Goal: Task Accomplishment & Management: Manage account settings

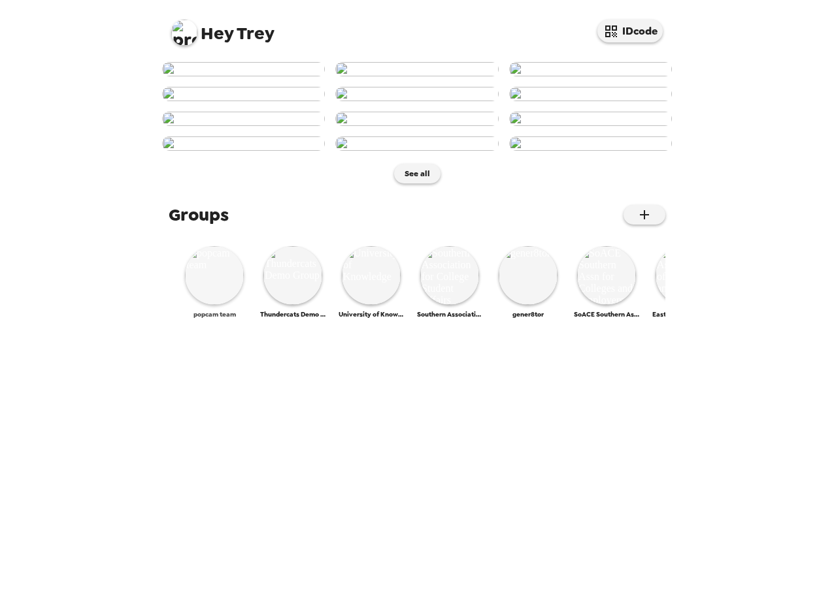
scroll to position [498, 0]
click at [194, 305] on img at bounding box center [214, 275] width 59 height 59
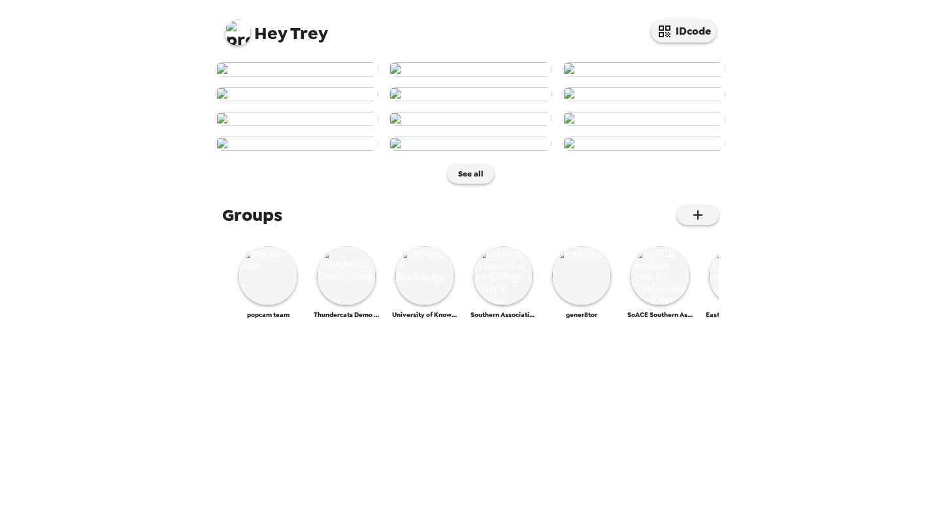
scroll to position [65, 0]
click at [240, 40] on img at bounding box center [238, 33] width 26 height 26
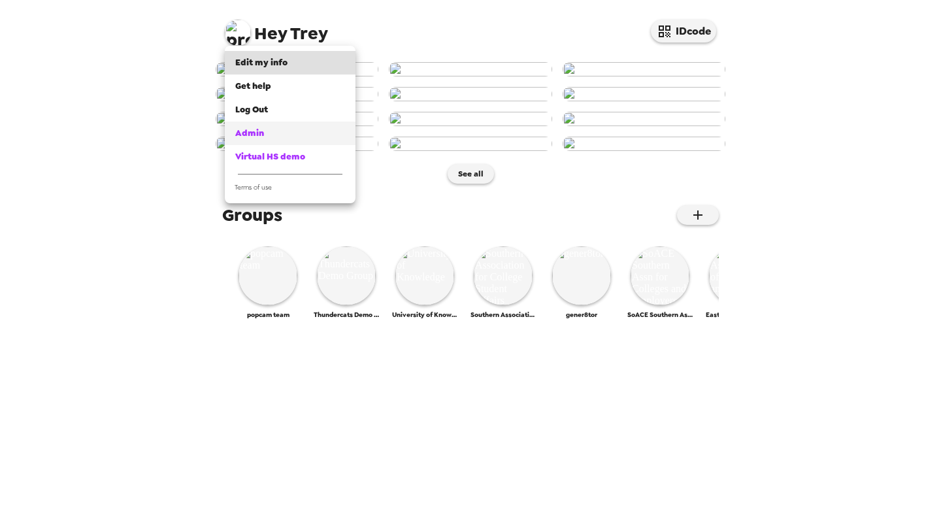
click at [261, 136] on span "Admin" at bounding box center [249, 132] width 29 height 11
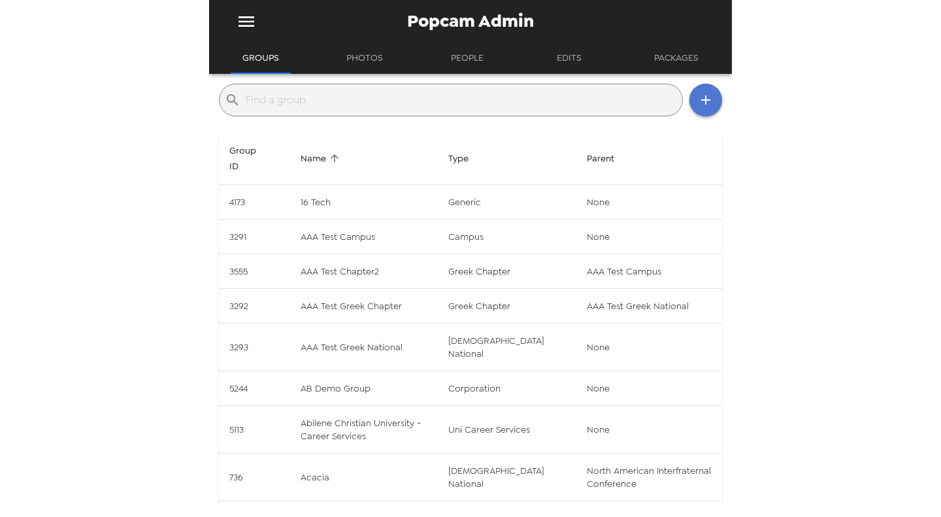
click at [698, 103] on icon "button" at bounding box center [706, 100] width 16 height 16
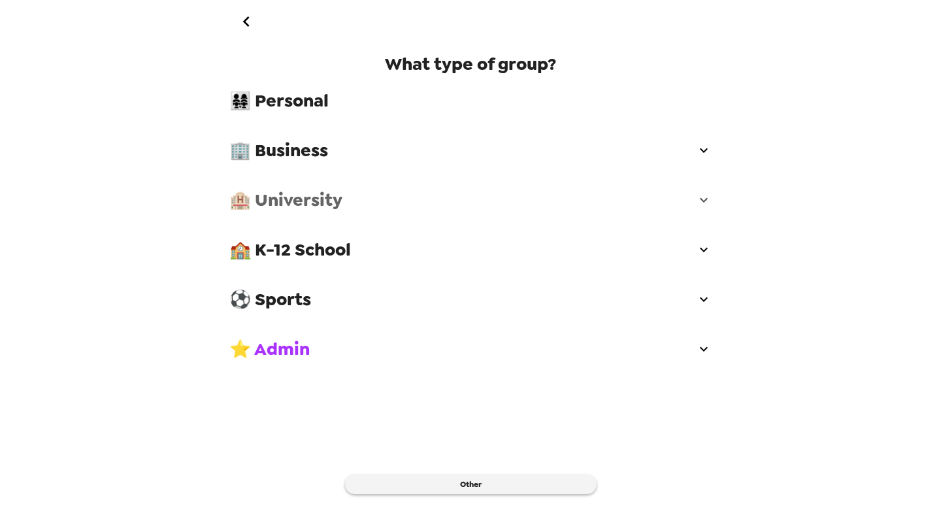
click at [328, 193] on span "🏨 University" at bounding box center [462, 200] width 466 height 24
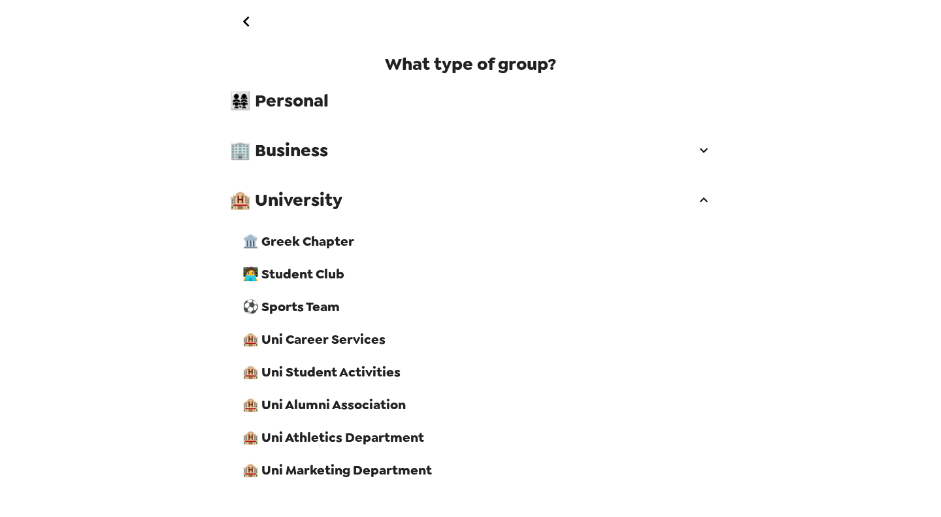
click at [359, 348] on span "🏨 Uni Career Services" at bounding box center [476, 339] width 469 height 17
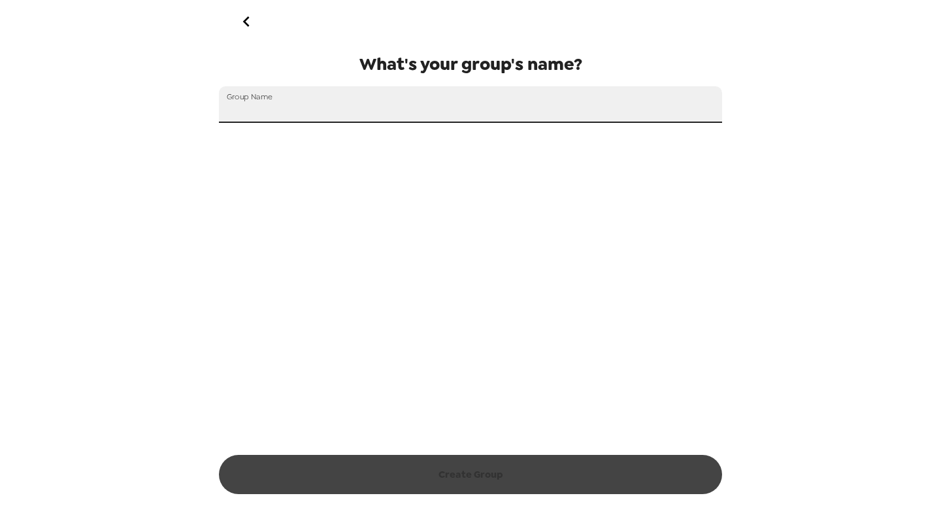
click at [316, 97] on input "Group Name" at bounding box center [470, 104] width 503 height 37
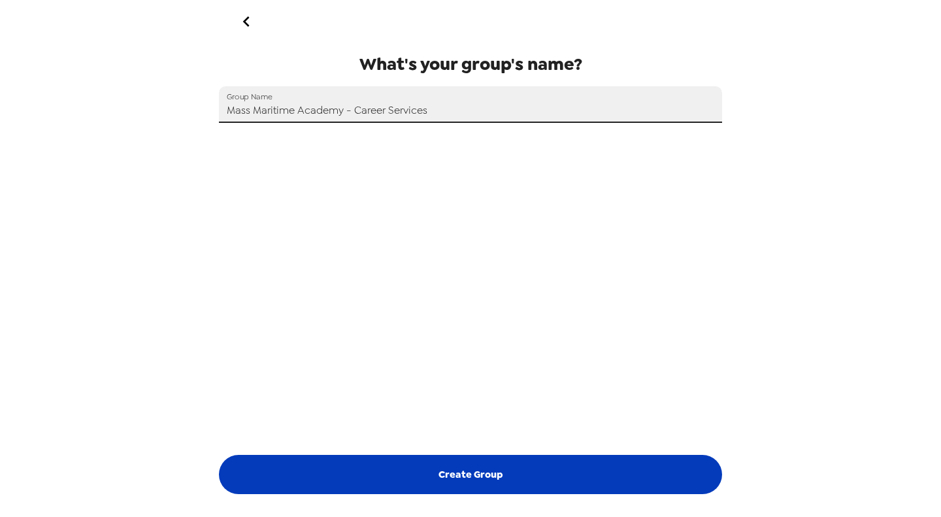
type input "Mass Maritime Academy - Career Services"
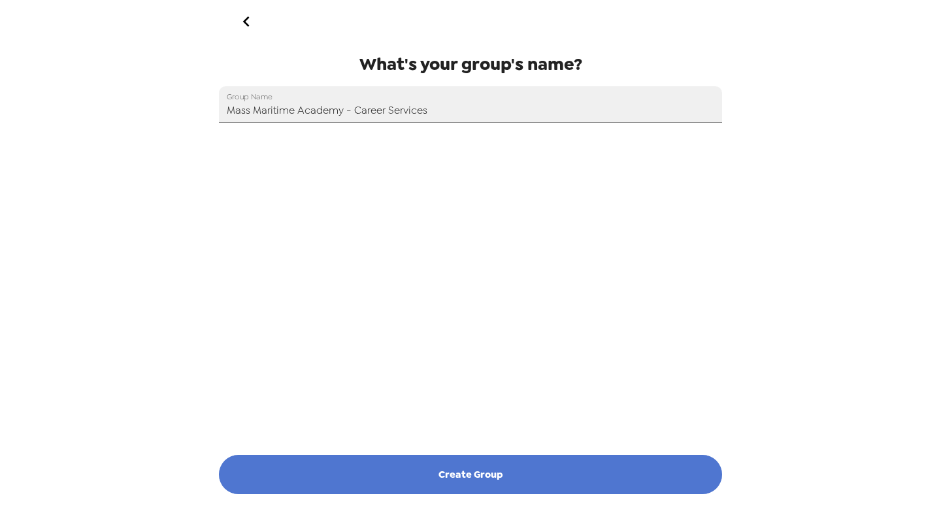
click at [402, 465] on button "Create Group" at bounding box center [470, 474] width 503 height 39
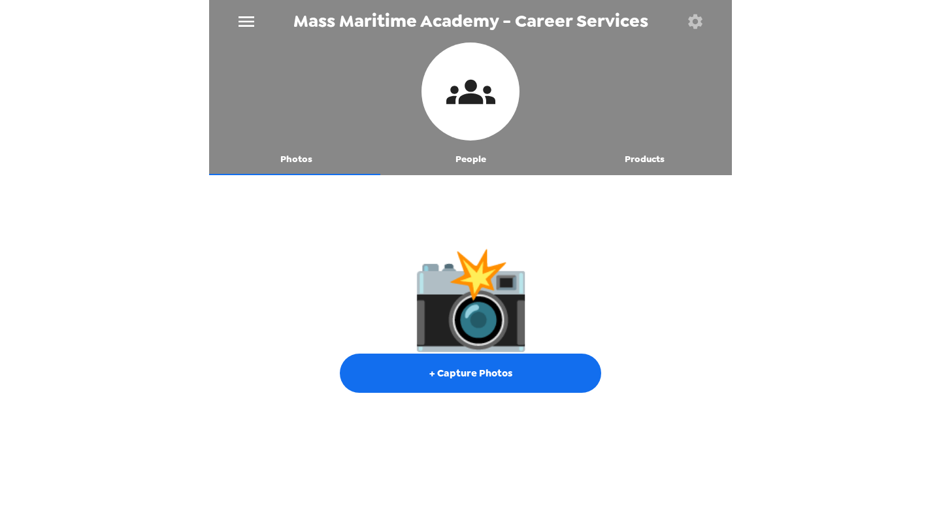
click at [691, 22] on icon "button" at bounding box center [695, 21] width 14 height 14
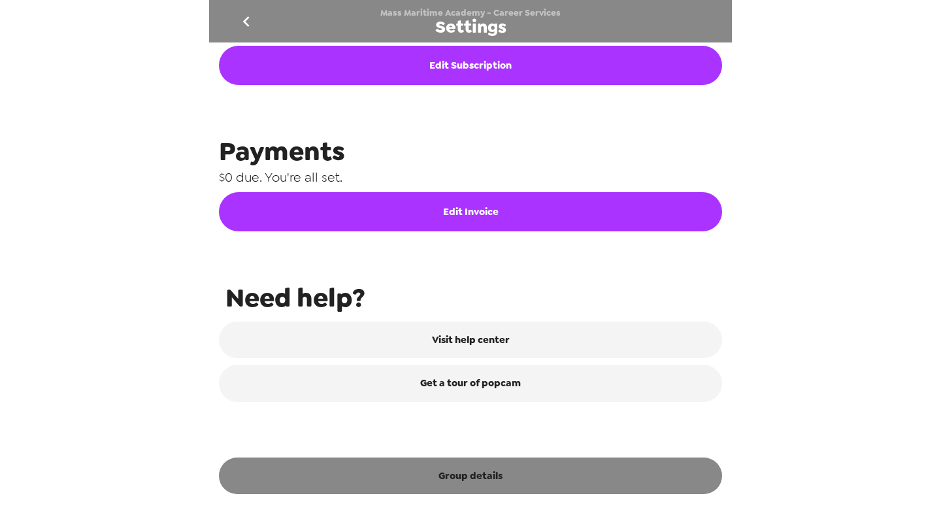
click at [517, 483] on button "Group details" at bounding box center [470, 475] width 503 height 37
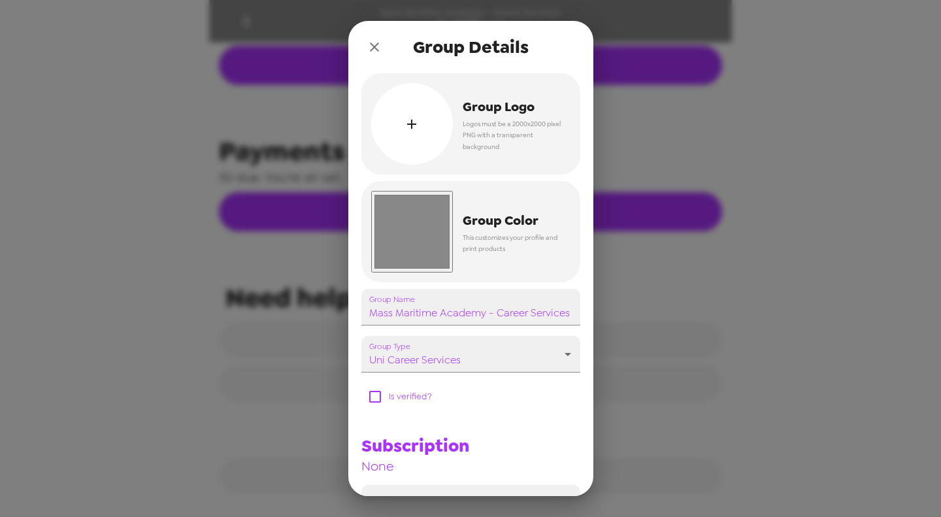
scroll to position [592, 0]
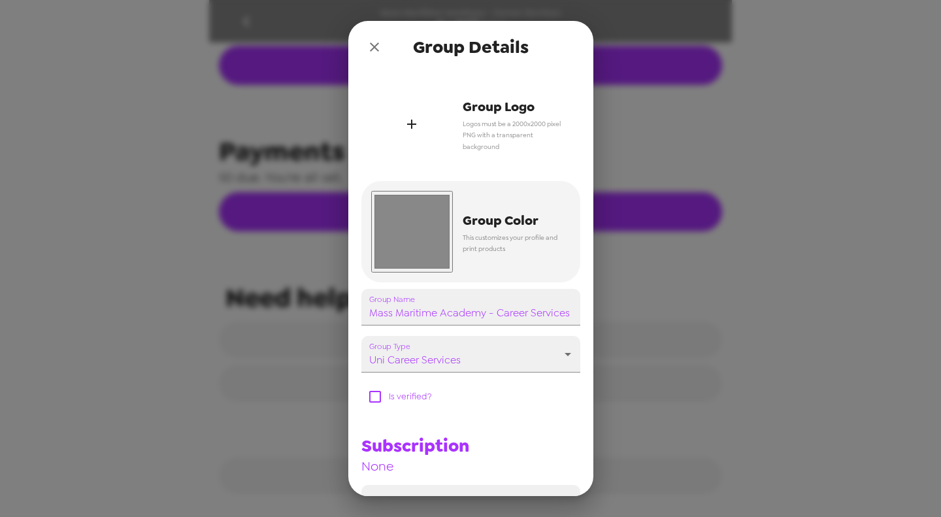
click at [404, 138] on div "button" at bounding box center [412, 124] width 82 height 82
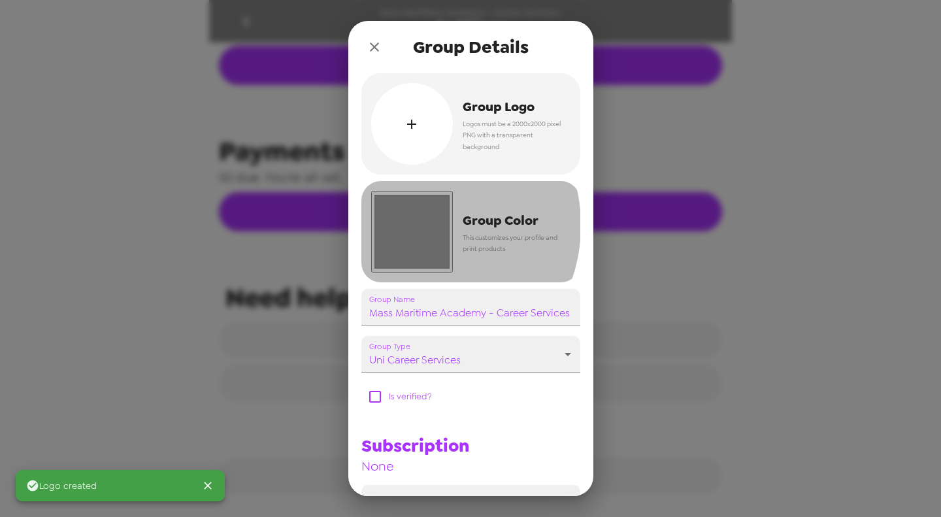
click at [415, 225] on input "#888888" at bounding box center [412, 232] width 82 height 82
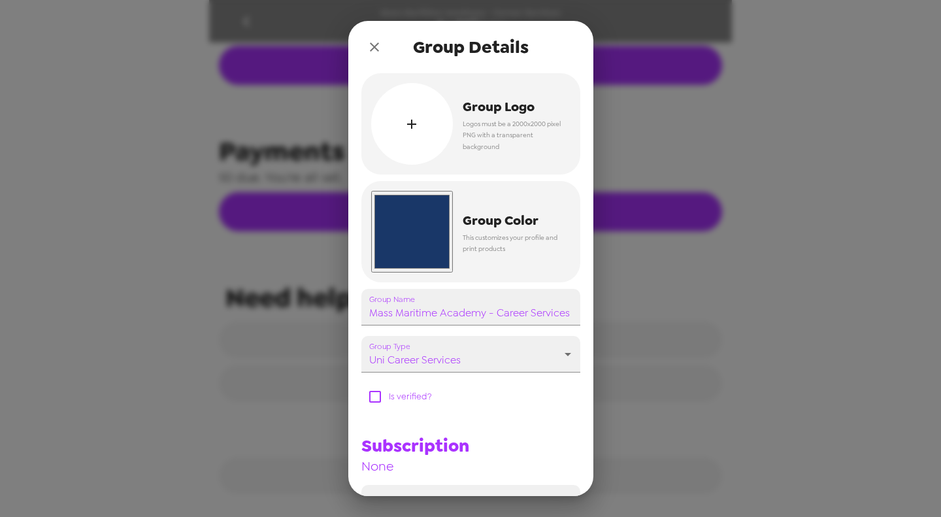
type input "#193768"
click at [549, 461] on div "Subscription None" at bounding box center [465, 448] width 229 height 51
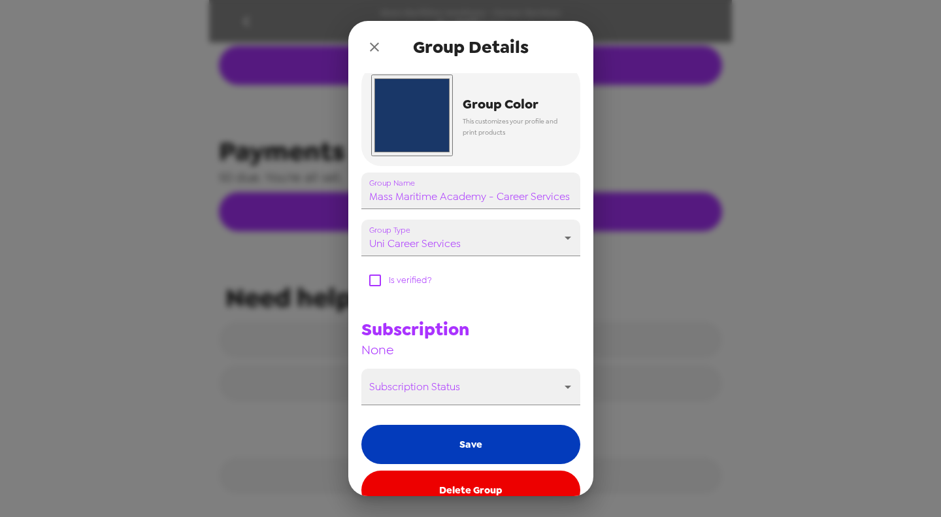
scroll to position [143, 0]
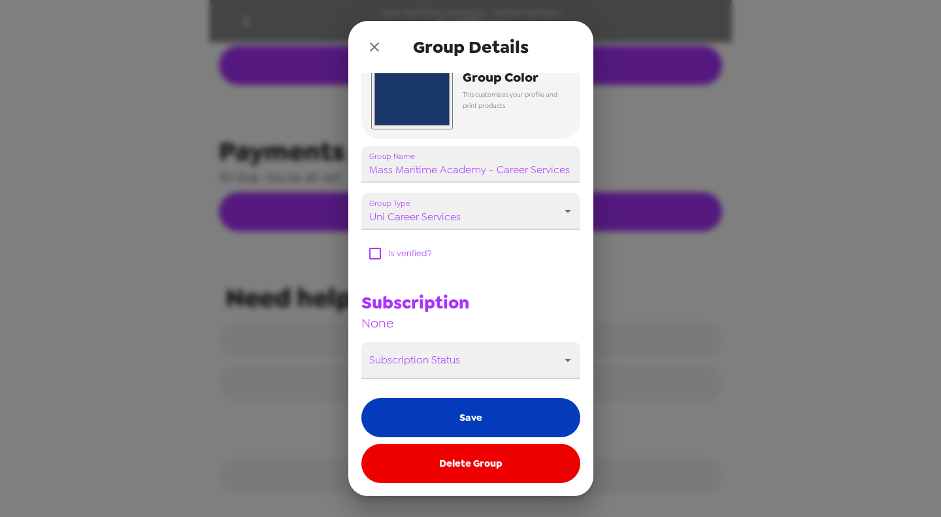
click at [478, 413] on button "Save" at bounding box center [470, 417] width 219 height 39
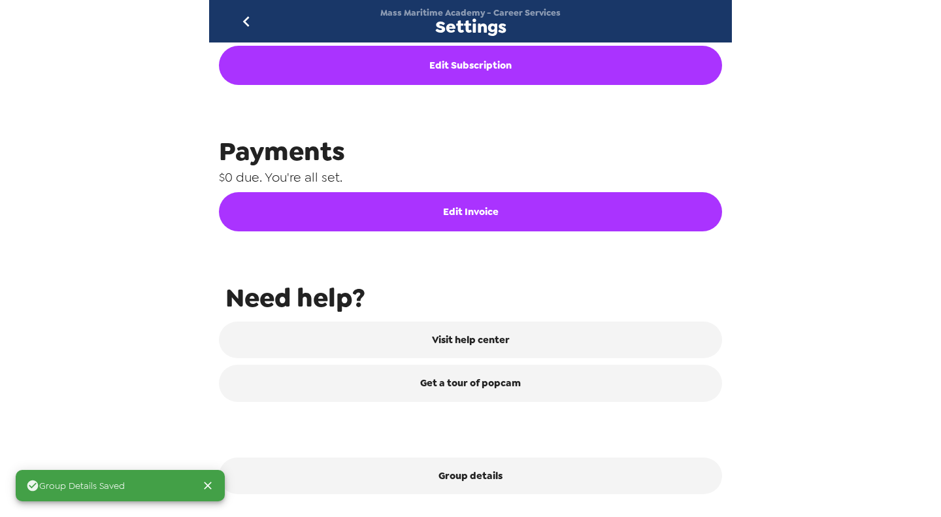
click at [234, 17] on button "go back" at bounding box center [246, 21] width 42 height 42
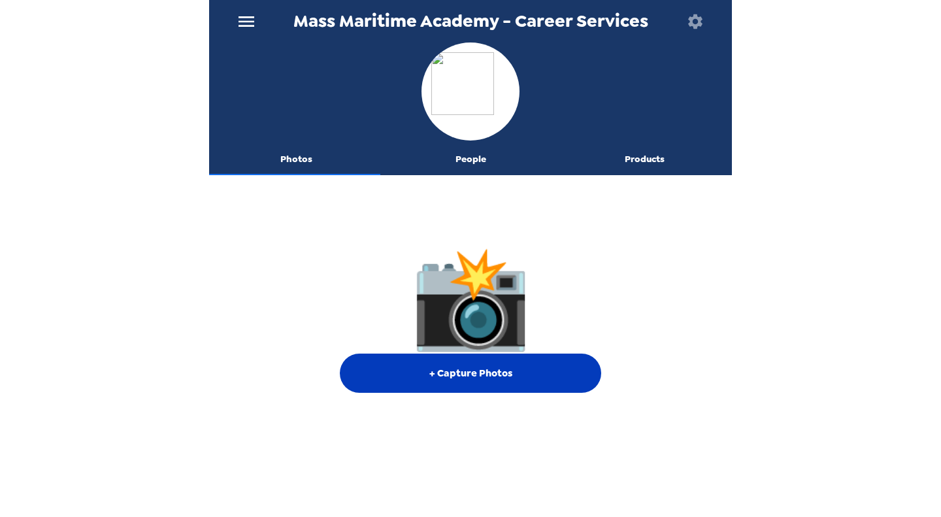
click at [476, 374] on button "+ Capture Photos" at bounding box center [470, 372] width 261 height 39
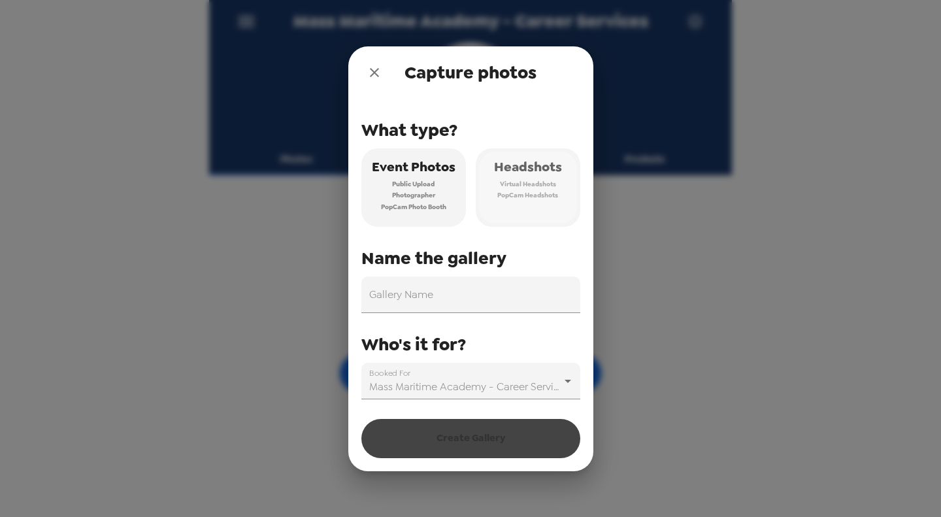
click at [531, 186] on span "Virtual Headshots" at bounding box center [528, 184] width 56 height 12
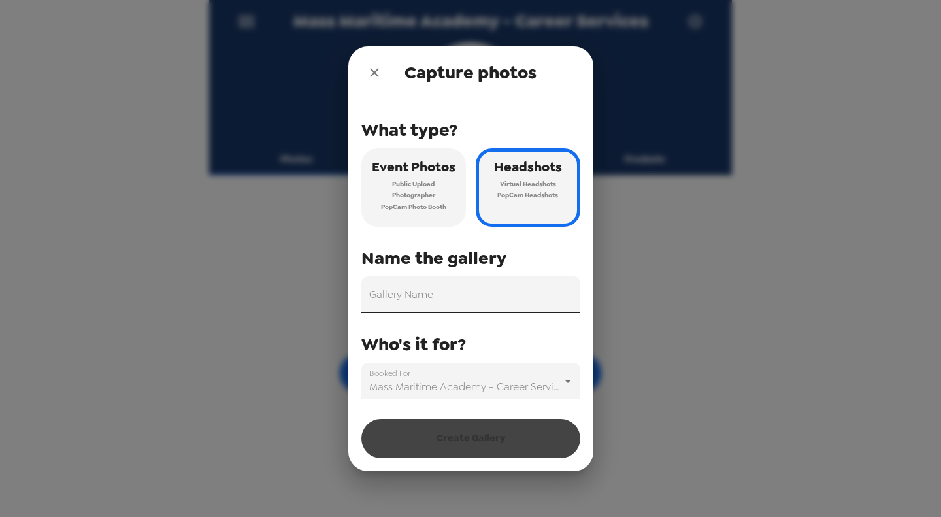
click at [472, 310] on input "Gallery Name" at bounding box center [470, 294] width 219 height 37
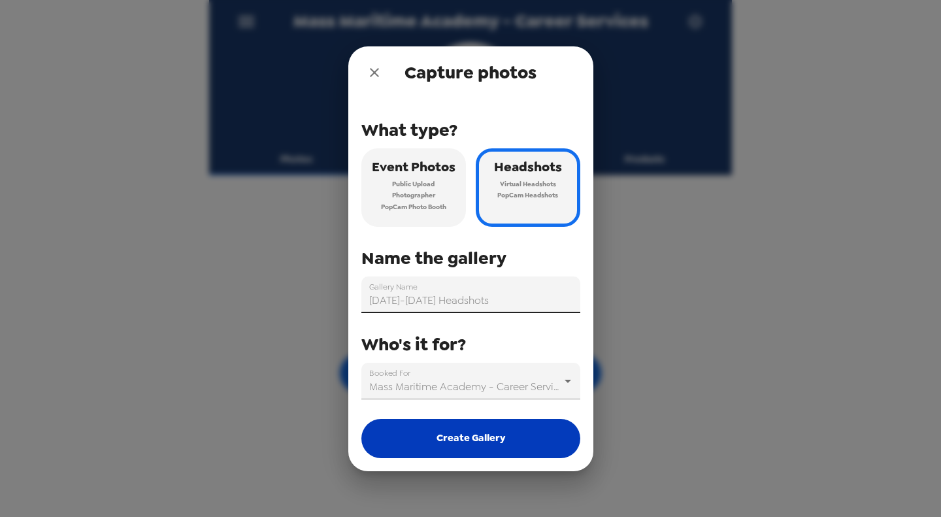
type input "[DATE]-[DATE] Headshots"
click at [491, 432] on button "Create Gallery" at bounding box center [470, 438] width 219 height 39
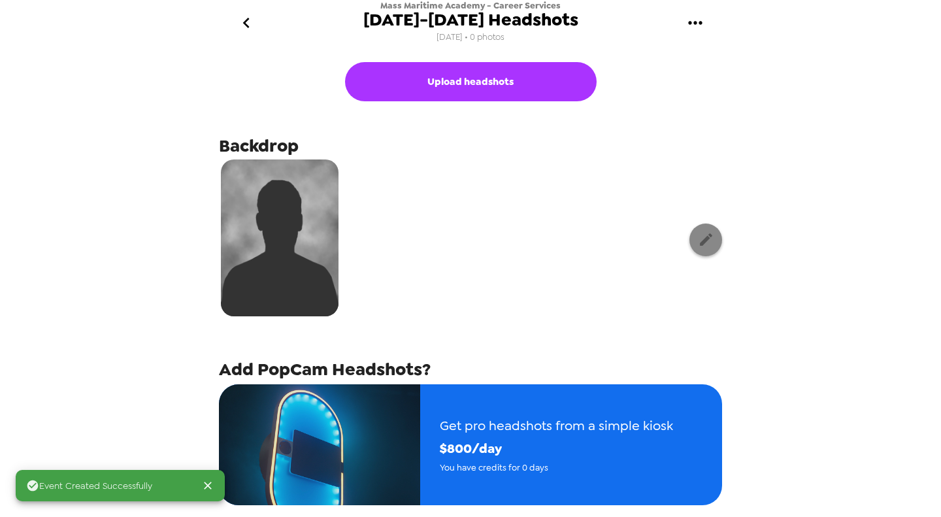
click at [689, 245] on button "button" at bounding box center [705, 239] width 33 height 33
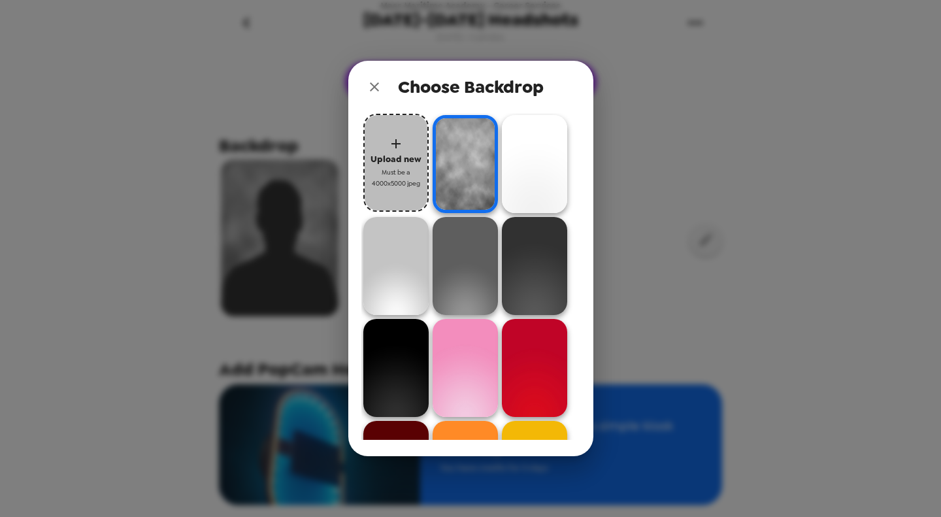
click at [395, 178] on span "Must be a 4000x5000 jpeg" at bounding box center [396, 178] width 52 height 23
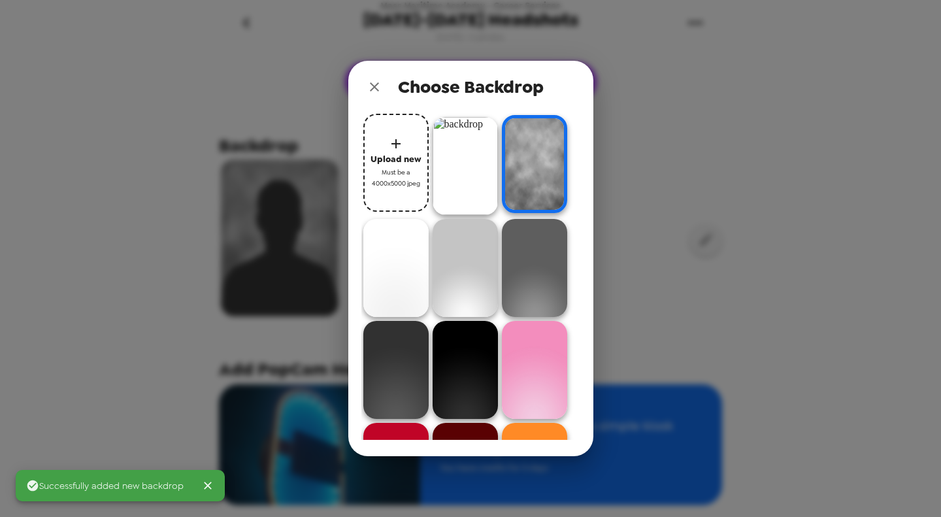
click at [449, 152] on img at bounding box center [464, 166] width 65 height 98
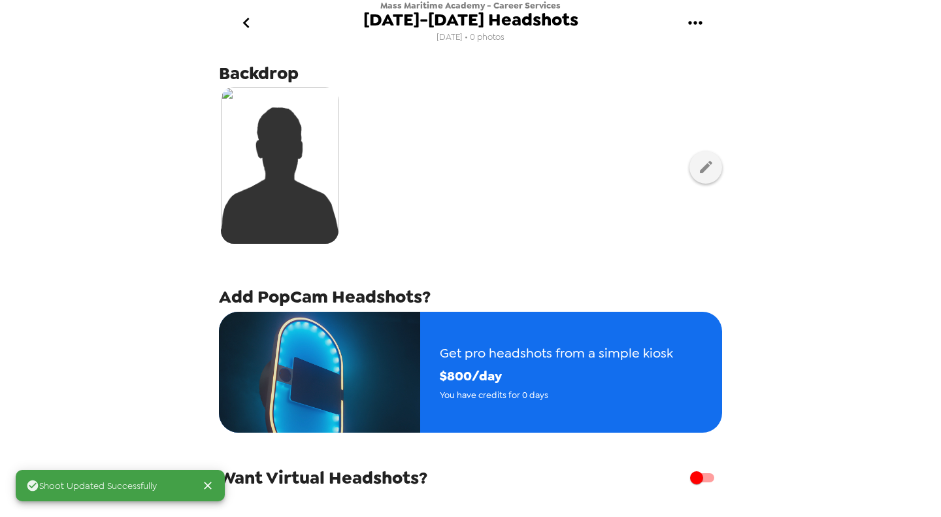
scroll to position [131, 0]
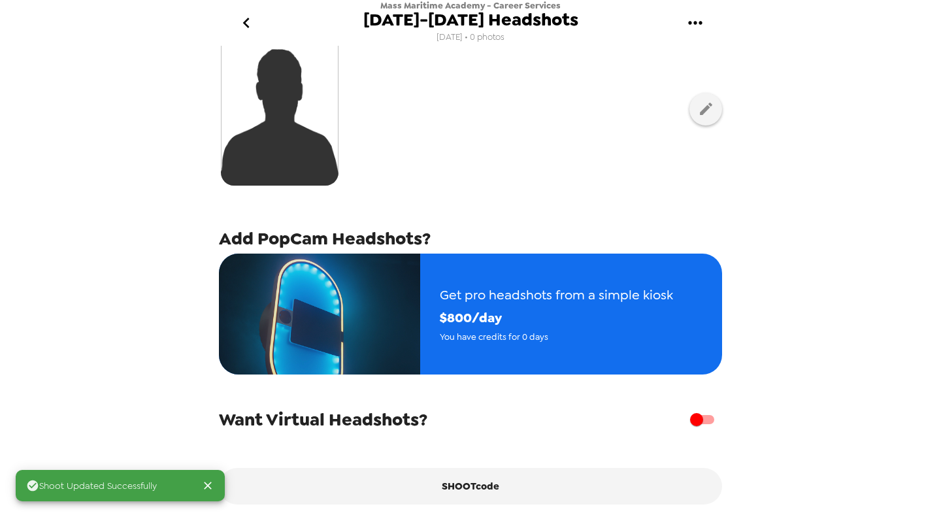
click at [250, 25] on icon "go back" at bounding box center [246, 22] width 21 height 21
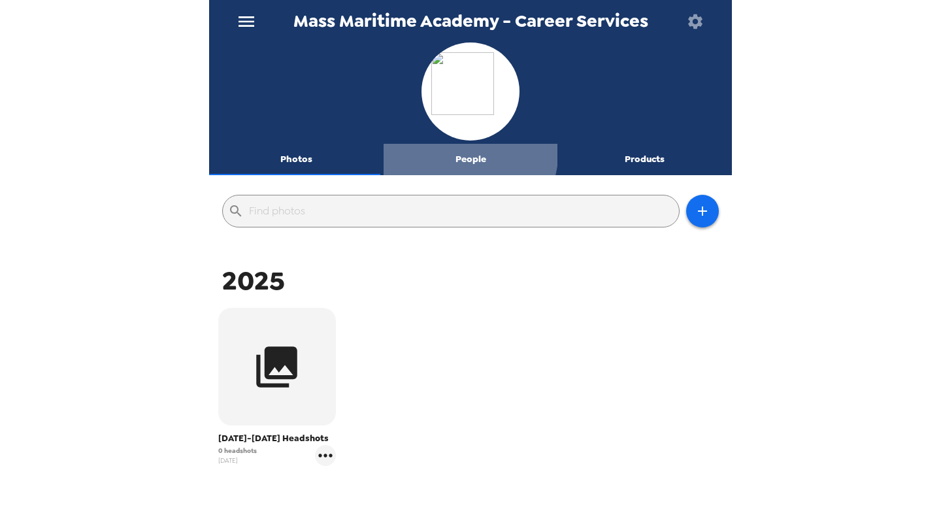
click at [453, 150] on button "People" at bounding box center [470, 159] width 174 height 31
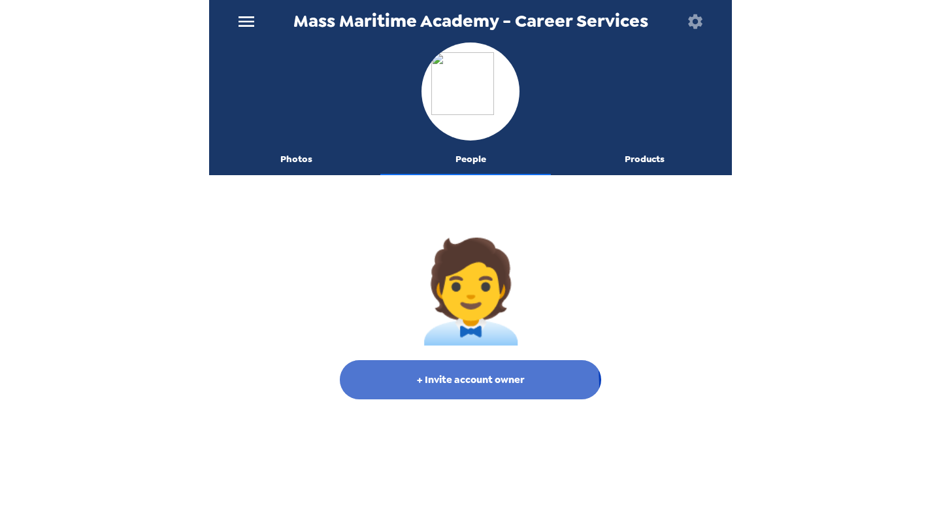
click at [451, 384] on button "+ Invite account owner" at bounding box center [470, 379] width 261 height 39
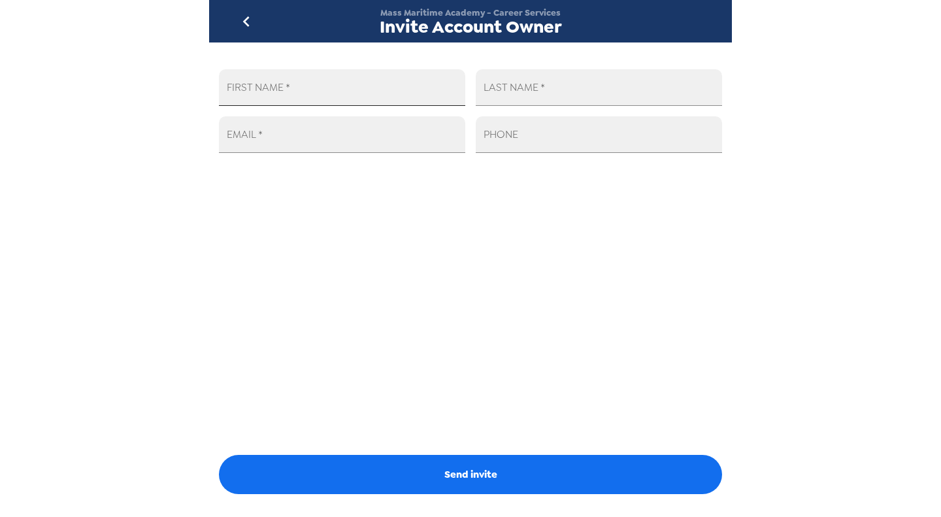
click at [331, 91] on input "FIRST NAME   *" at bounding box center [342, 87] width 246 height 37
type input "Sara"
paste input "skazamias@maritime.edu"
type input "skazamias@maritime.edu"
click at [539, 72] on input "LAST NAME   *" at bounding box center [599, 87] width 246 height 37
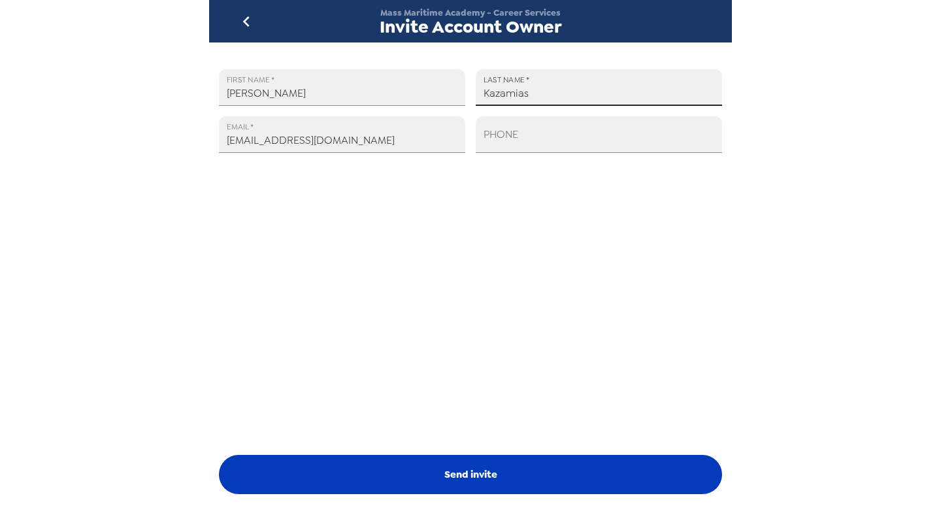
type input "Kazamias"
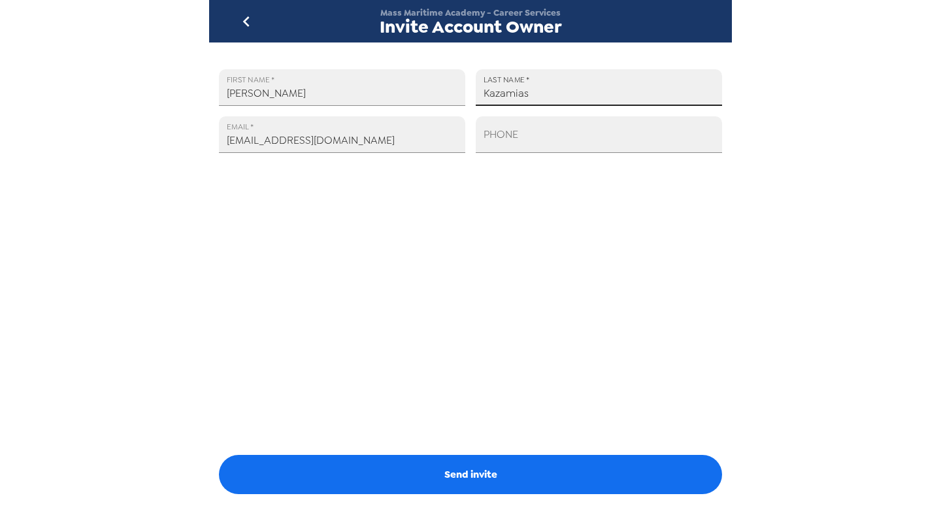
click at [483, 484] on button "Send invite" at bounding box center [470, 474] width 503 height 39
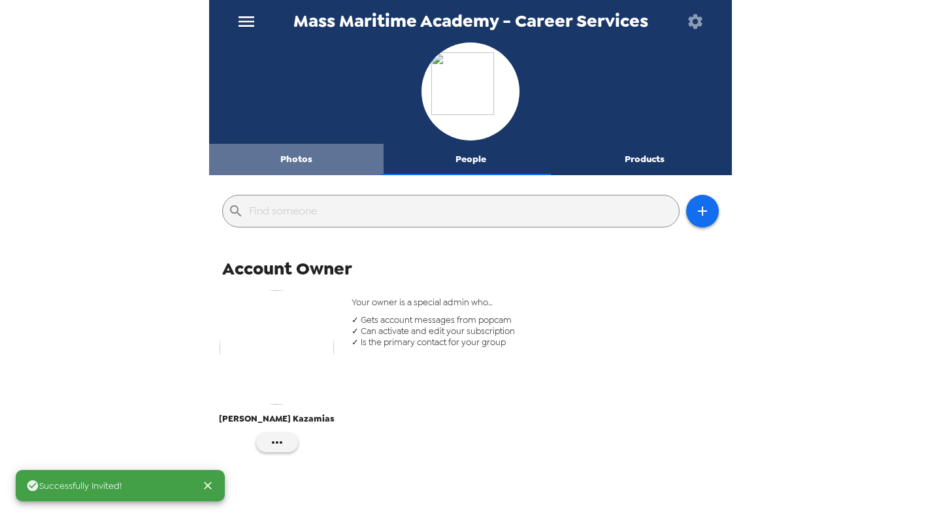
click at [304, 163] on button "Photos" at bounding box center [296, 159] width 174 height 31
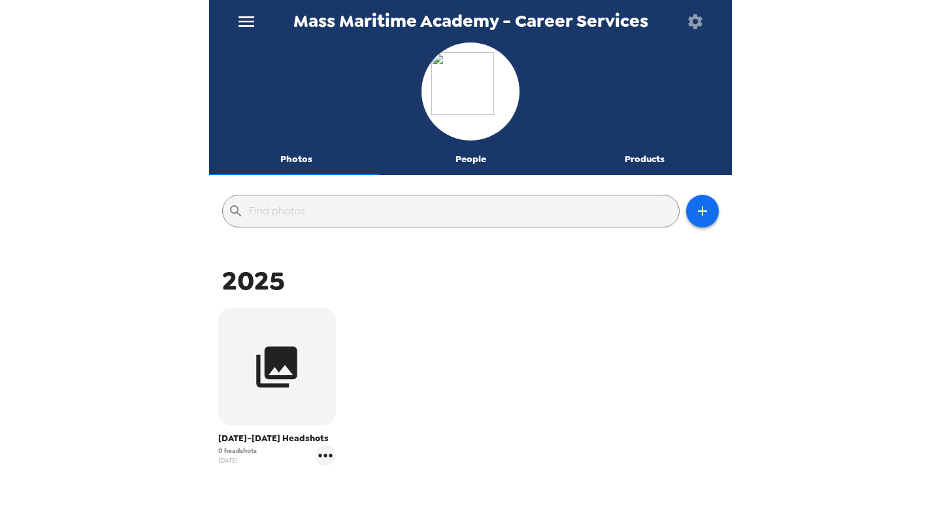
click at [692, 30] on icon "button" at bounding box center [695, 21] width 18 height 18
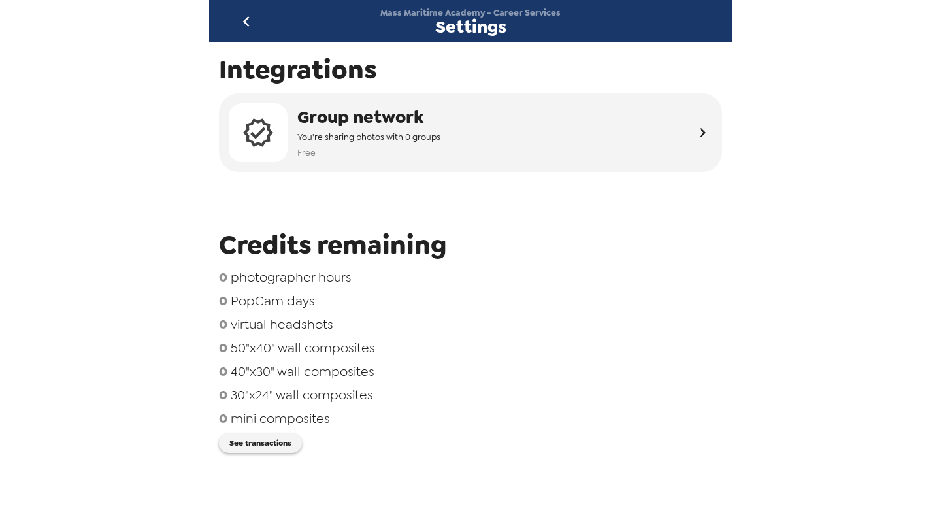
scroll to position [131, 0]
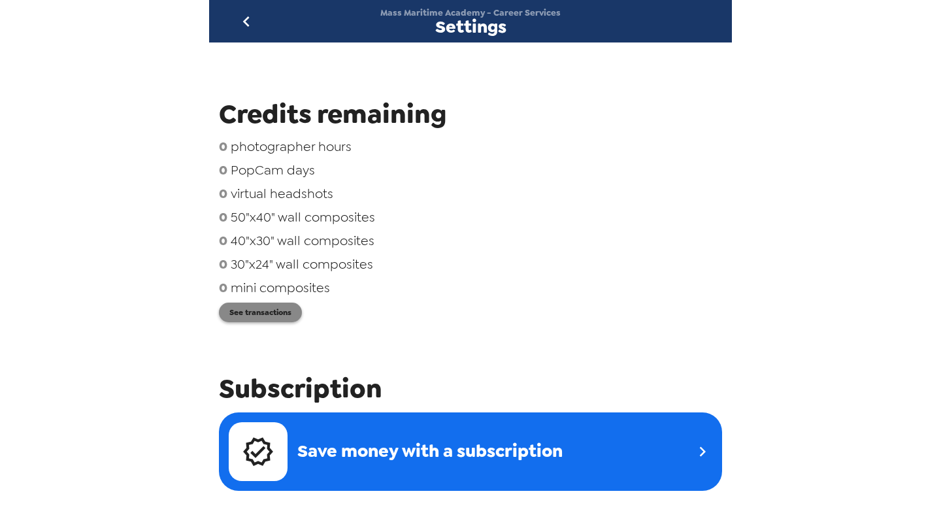
click at [270, 322] on button "See transactions" at bounding box center [260, 312] width 83 height 20
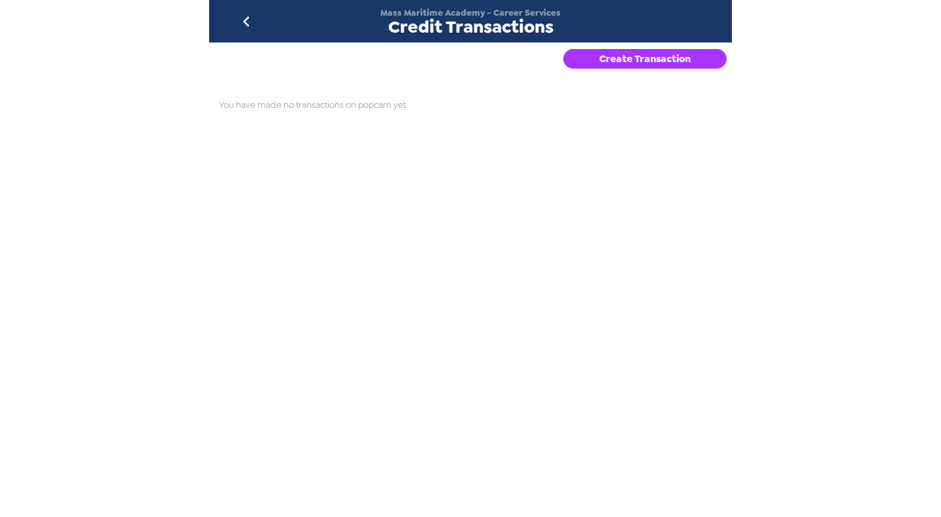
click at [639, 55] on button "Create Transaction" at bounding box center [644, 59] width 163 height 20
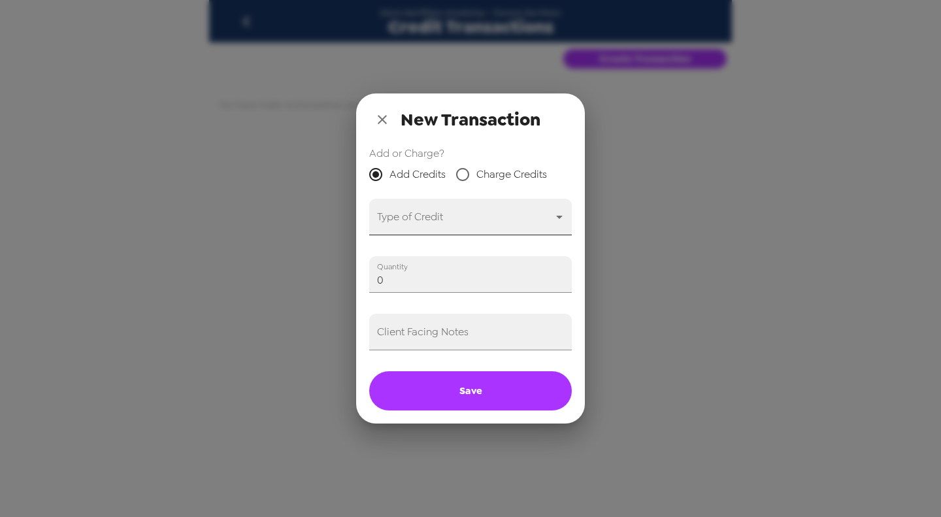
click at [424, 212] on body "Mass Maritime Academy - Career Services Credit Transactions Create Transaction …" at bounding box center [470, 258] width 941 height 517
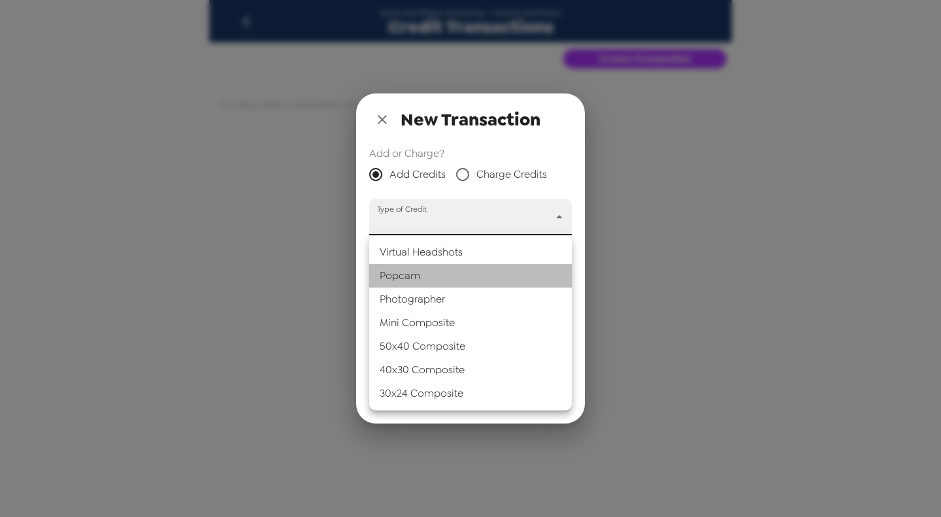
click at [429, 266] on li "Popcam" at bounding box center [470, 276] width 202 height 24
type input "popcam"
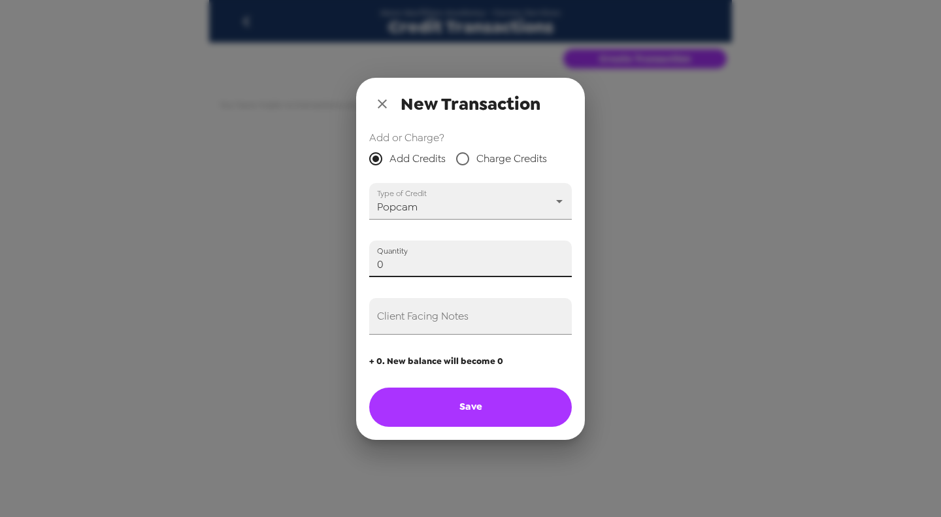
drag, startPoint x: 413, startPoint y: 263, endPoint x: 267, endPoint y: 273, distance: 146.7
click at [246, 263] on div "New Transaction Add or Charge? Add Credits Charge Credits Type of Credit Popcam…" at bounding box center [470, 258] width 941 height 517
type input "2"
click at [409, 319] on input "Client Facing Notes" at bounding box center [470, 316] width 202 height 37
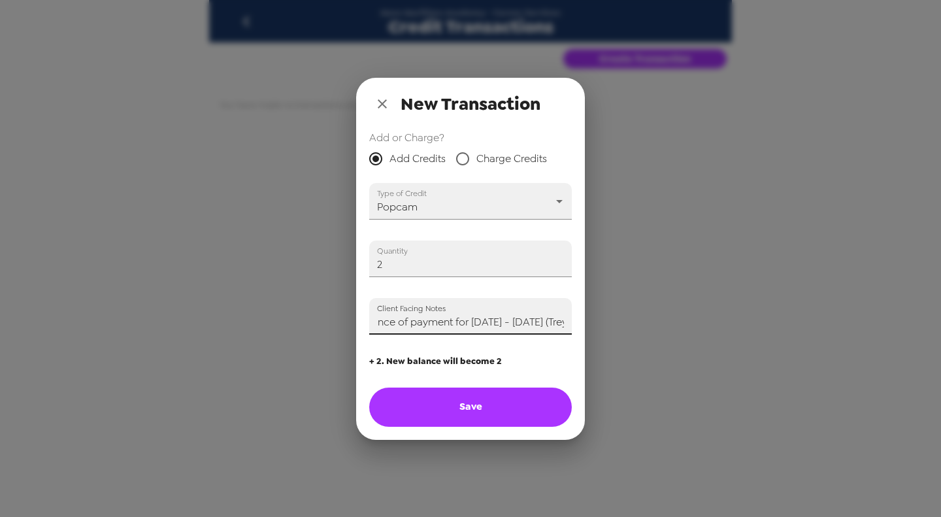
type input "Applying two credits in advance of payment for 10/8 - 10/9/25 (Trey)"
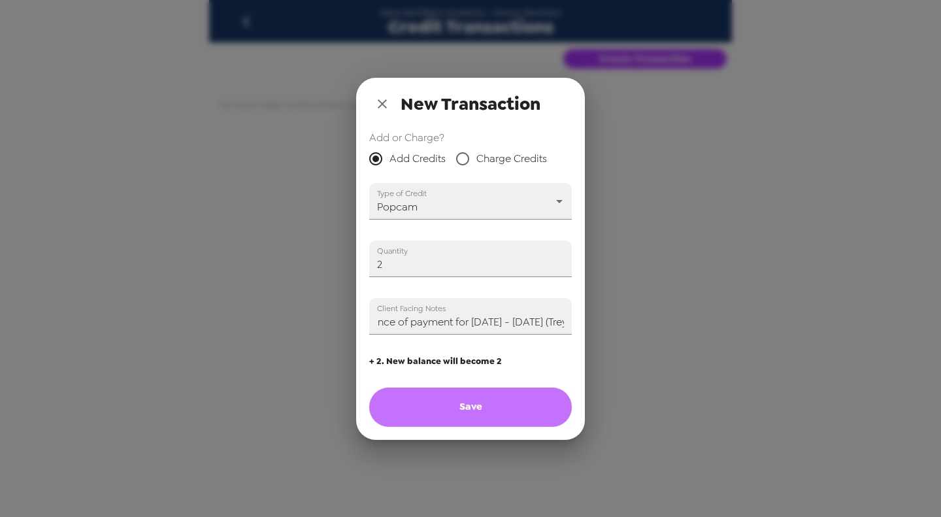
click at [466, 424] on button "Save" at bounding box center [470, 406] width 202 height 39
type input "0"
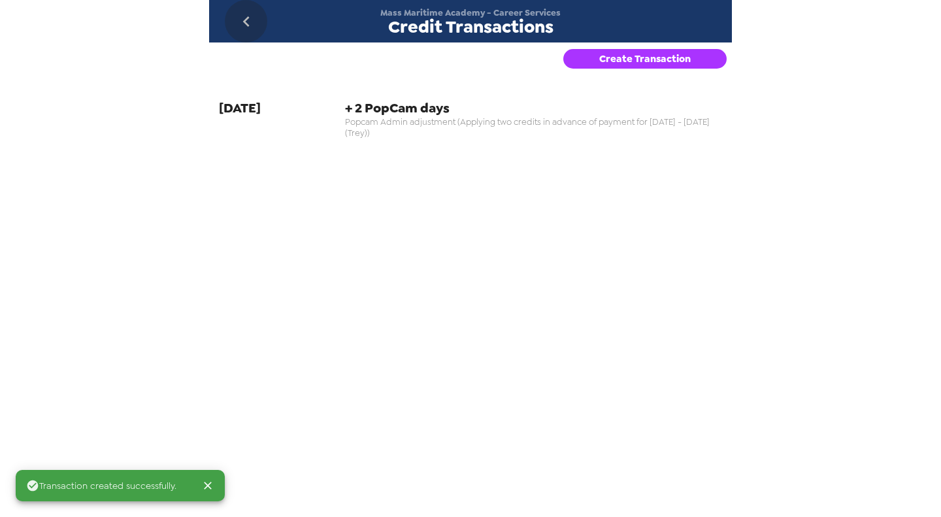
click at [244, 17] on icon "go back" at bounding box center [246, 21] width 21 height 21
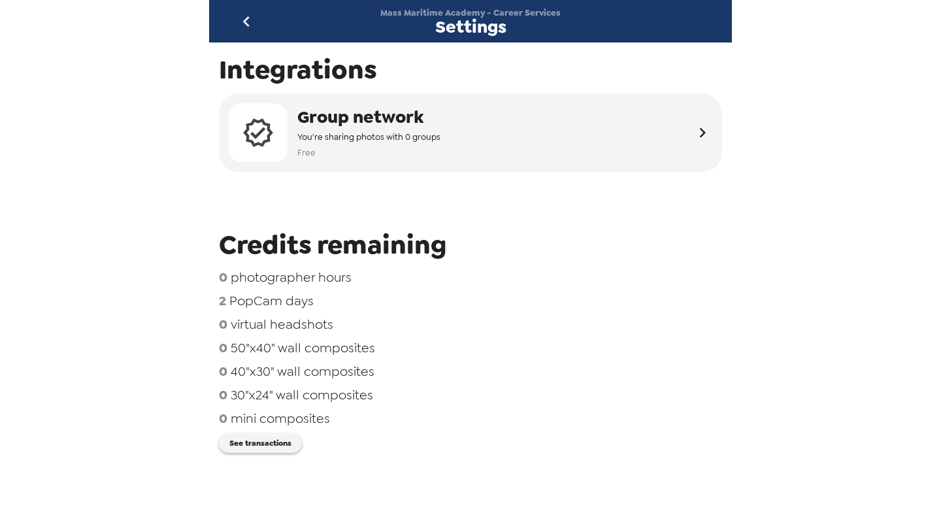
click at [239, 24] on icon "go back" at bounding box center [246, 21] width 21 height 21
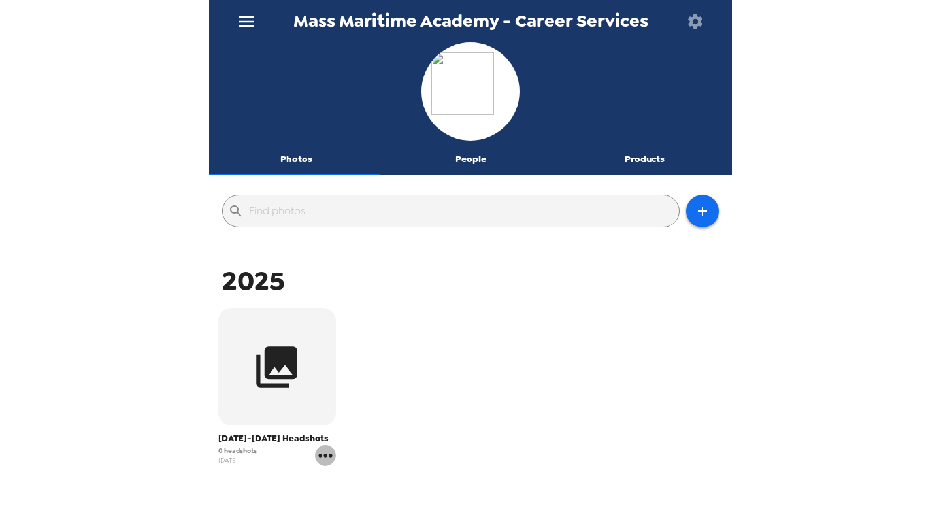
click at [319, 466] on icon "gallery menu" at bounding box center [325, 455] width 21 height 21
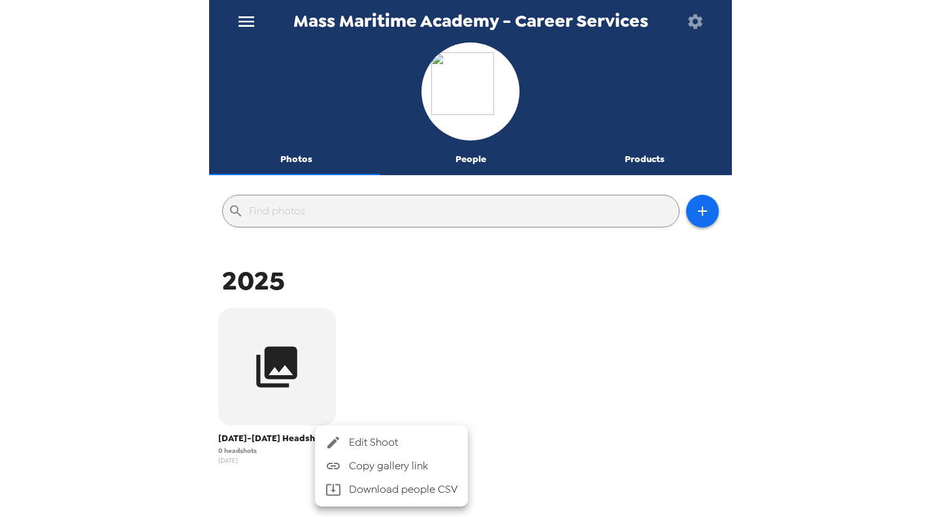
click at [387, 436] on span "Edit Shoot" at bounding box center [403, 442] width 108 height 16
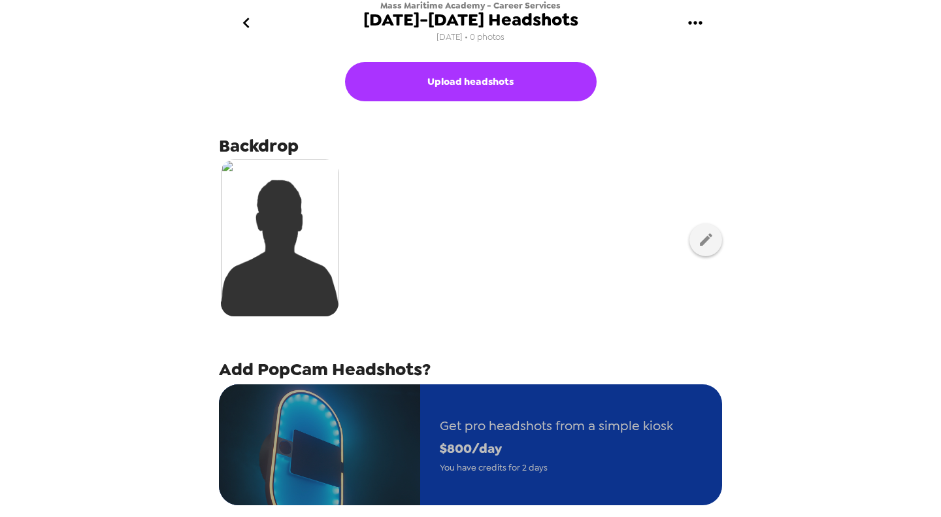
click at [504, 461] on span "You have credits for 2 days" at bounding box center [556, 467] width 233 height 15
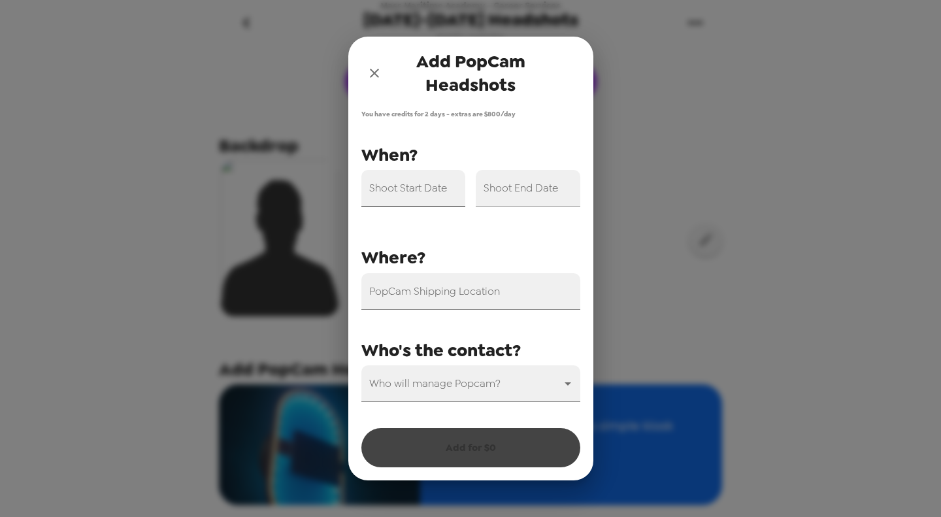
click at [425, 193] on input "Shoot Start Date" at bounding box center [413, 188] width 105 height 37
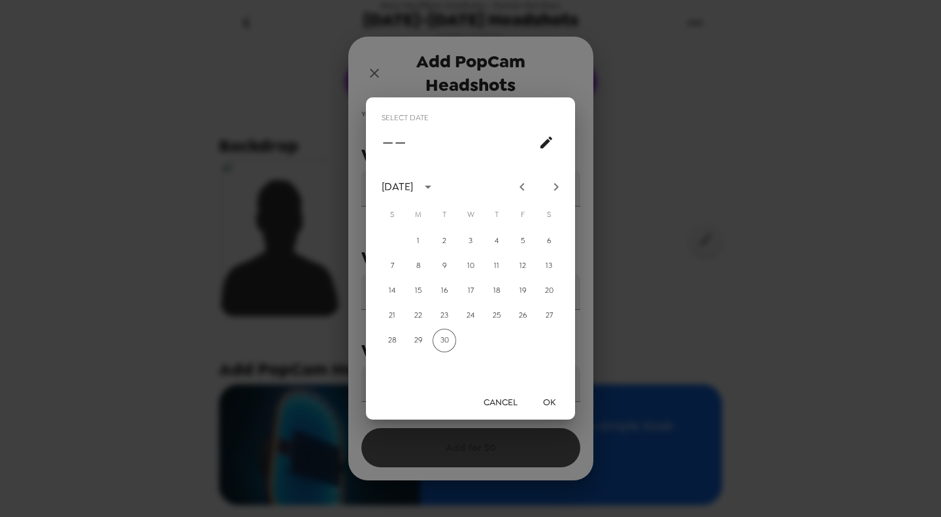
click at [554, 182] on icon "Next month" at bounding box center [556, 187] width 16 height 16
drag, startPoint x: 478, startPoint y: 268, endPoint x: 520, endPoint y: 370, distance: 109.8
click at [478, 268] on button "8" at bounding box center [471, 267] width 24 height 24
type input "10/08/2025"
drag, startPoint x: 557, startPoint y: 401, endPoint x: 557, endPoint y: 339, distance: 62.1
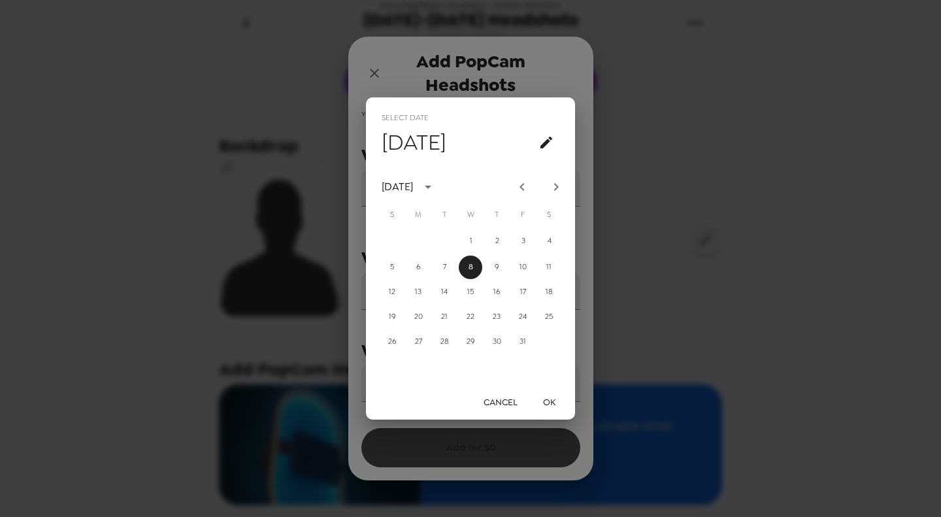
click at [557, 395] on button "OK" at bounding box center [549, 402] width 42 height 24
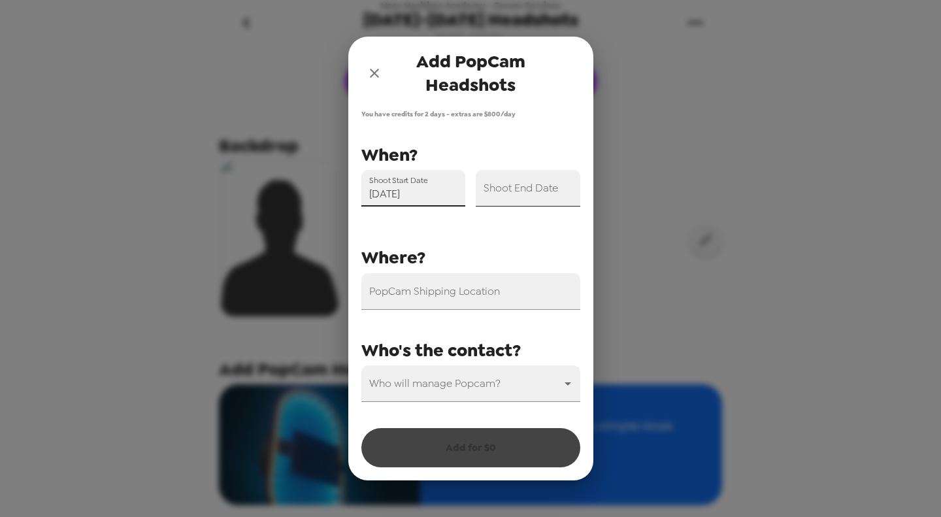
click at [549, 192] on input "Shoot End Date" at bounding box center [528, 188] width 105 height 37
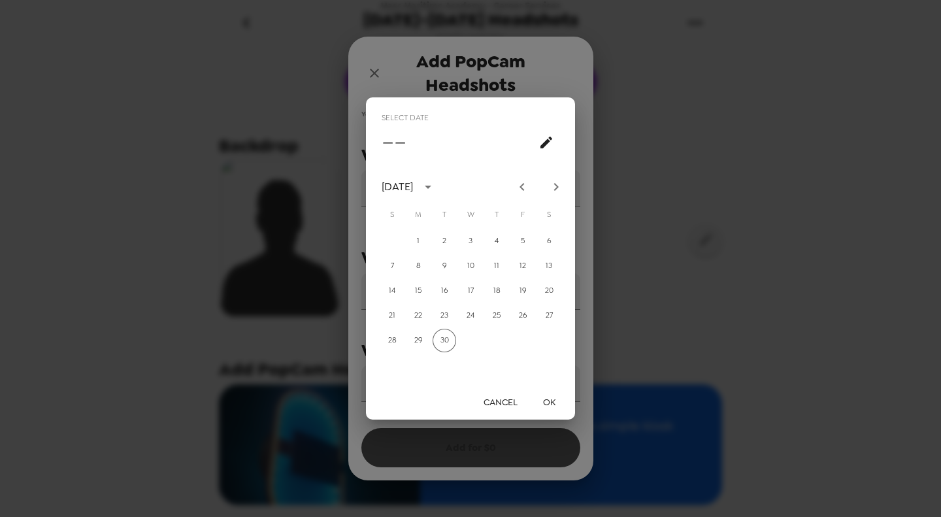
click at [560, 183] on icon "Next month" at bounding box center [556, 187] width 16 height 16
click at [494, 262] on button "9" at bounding box center [497, 267] width 24 height 24
type input "10/09/2025"
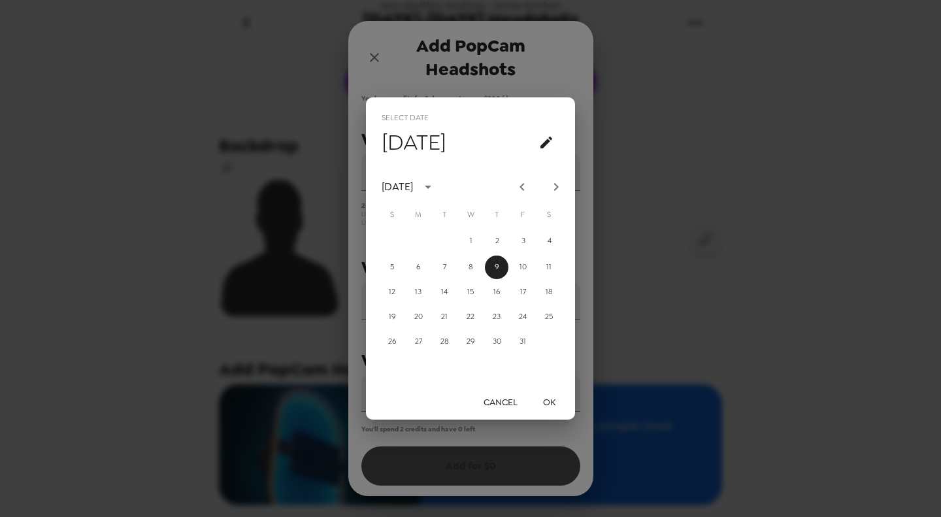
click at [551, 404] on button "OK" at bounding box center [549, 402] width 42 height 24
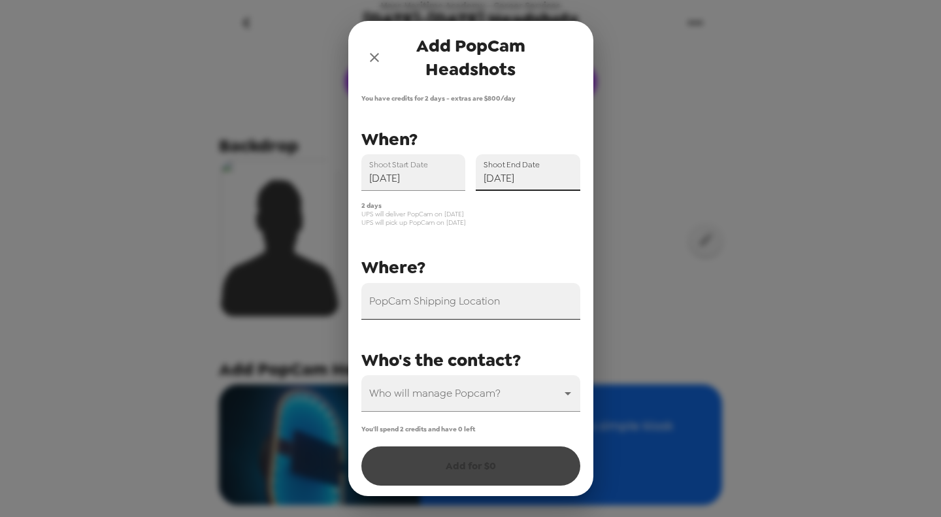
click at [483, 308] on input "PopCam Shipping Location" at bounding box center [470, 301] width 219 height 37
paste input "101 Academy Drive Buzzards Bay, MA 02532"
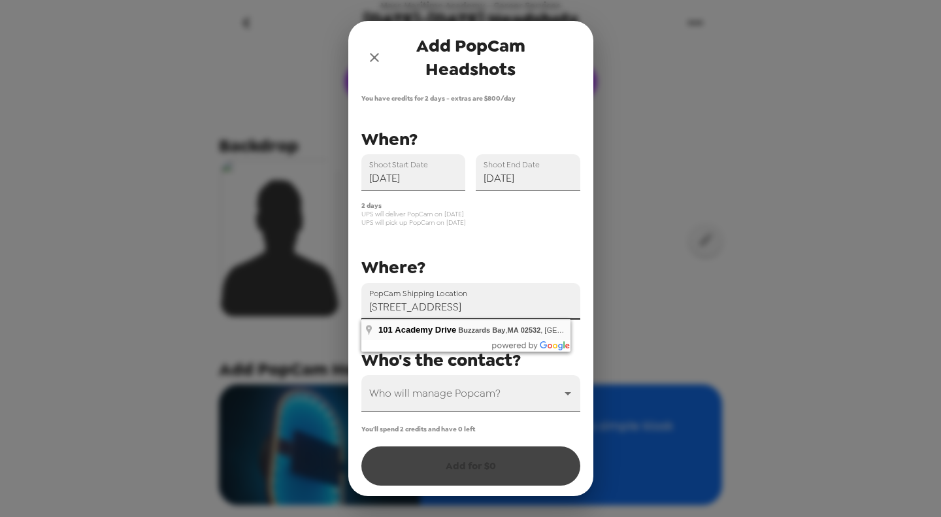
type input "101 Academy Drive, Buzzards Bay, MA 02532, USA"
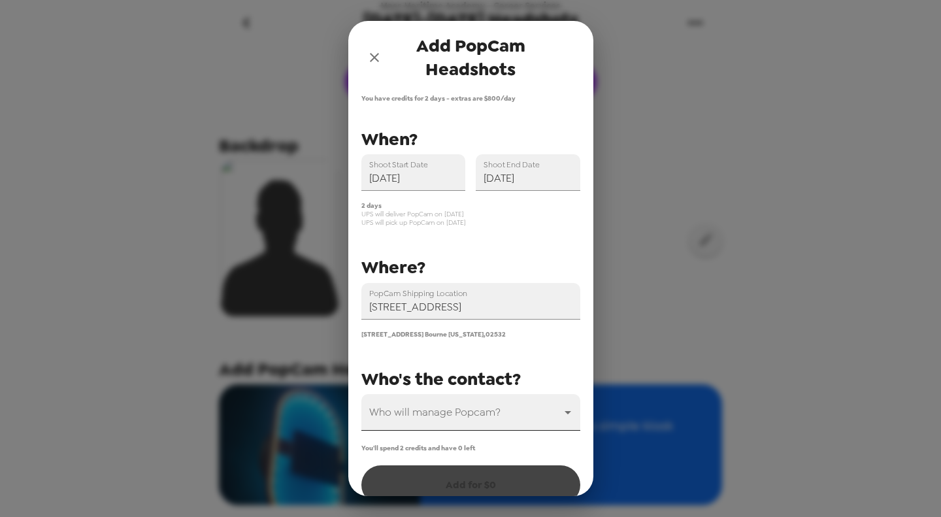
click at [442, 407] on body "Mass Maritime Academy - Career Services October 8-9, 2025 Headshots 9/30/25 • 0…" at bounding box center [470, 258] width 941 height 517
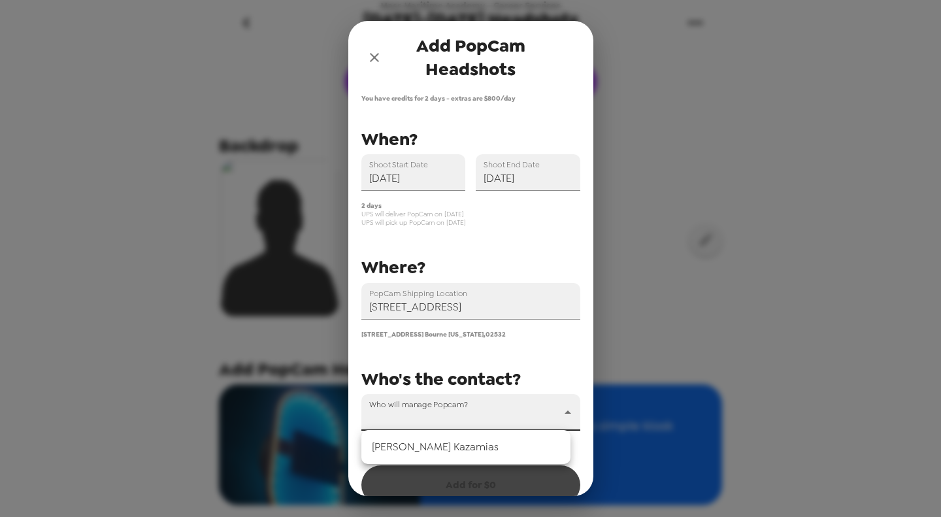
click at [435, 449] on li "Sara Kazamias" at bounding box center [465, 447] width 209 height 24
type input "66607"
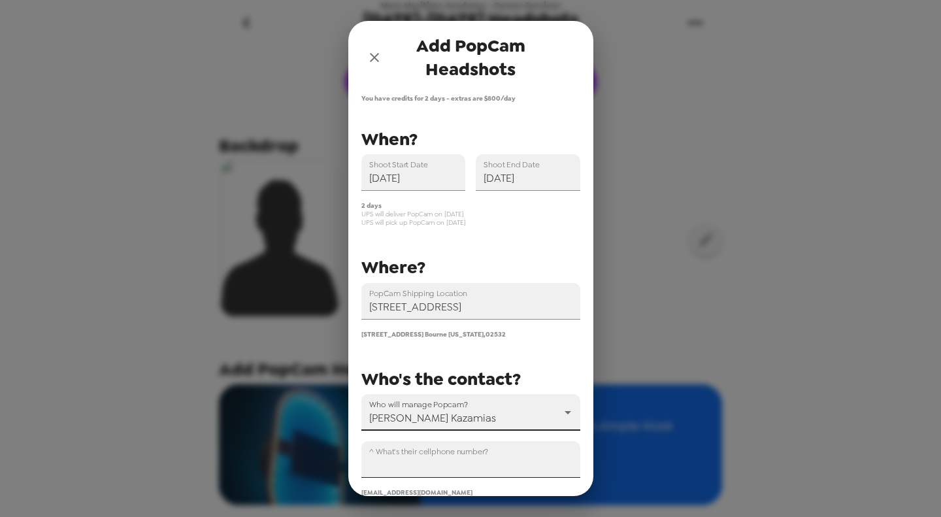
click at [442, 468] on input "^ What's their cellphone number?" at bounding box center [470, 459] width 219 height 37
paste input "+1 (508) 830-6424"
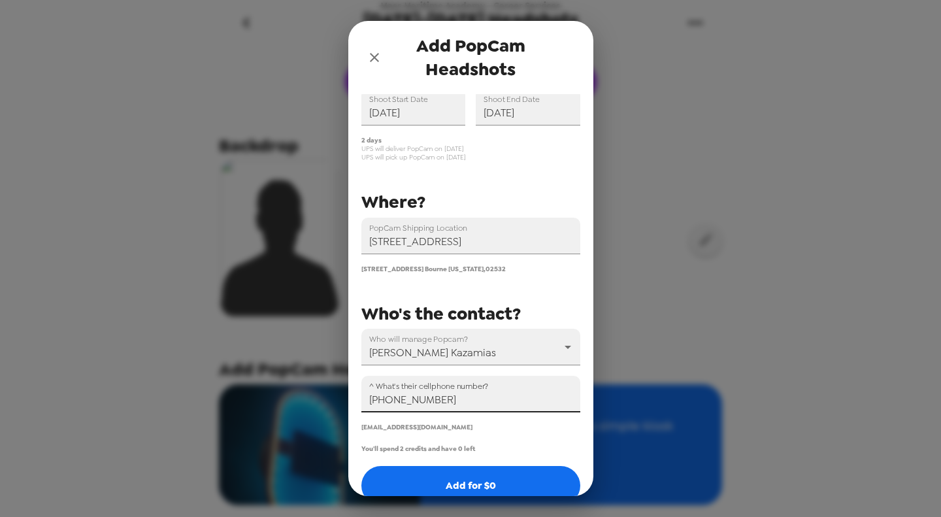
drag, startPoint x: 463, startPoint y: 399, endPoint x: 272, endPoint y: 400, distance: 191.4
click at [272, 400] on div "Add PopCam Headshots You have credits for 2 days - extras are $ 800 /day PopCam…" at bounding box center [470, 258] width 941 height 517
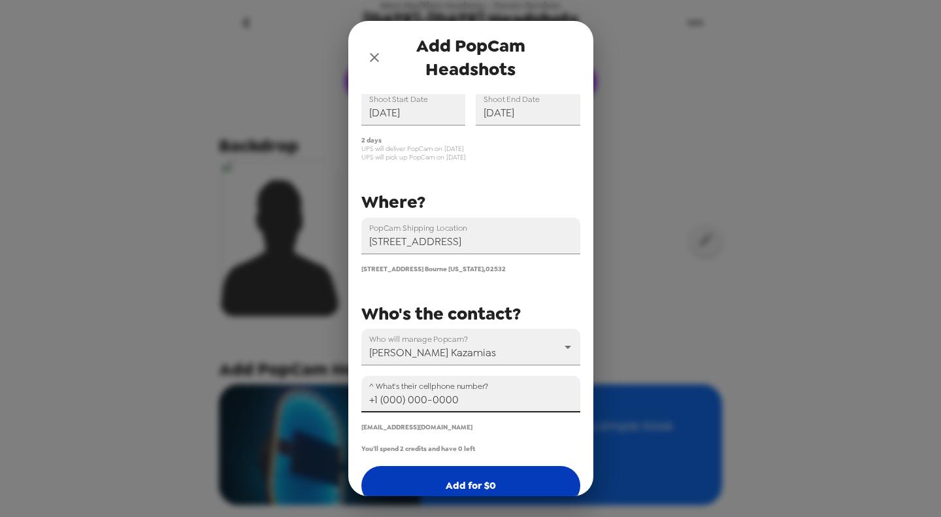
type input "+1 (000) 000-0000"
click at [483, 475] on button "Add for $ 0" at bounding box center [470, 485] width 219 height 39
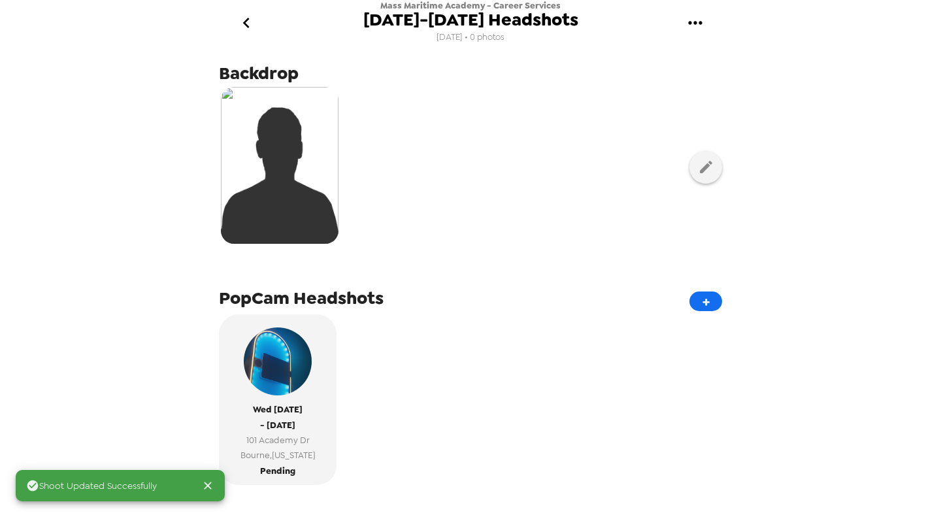
scroll to position [131, 0]
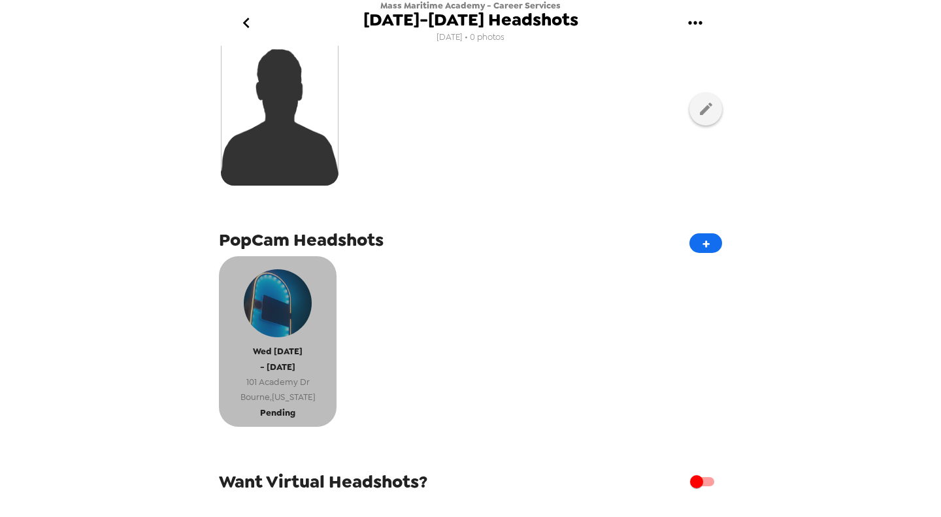
click at [310, 412] on button "Wed 10/8/25 - Thu 10/9/25 101 Academy Dr Bourne , Massachusetts Pending" at bounding box center [278, 341] width 118 height 170
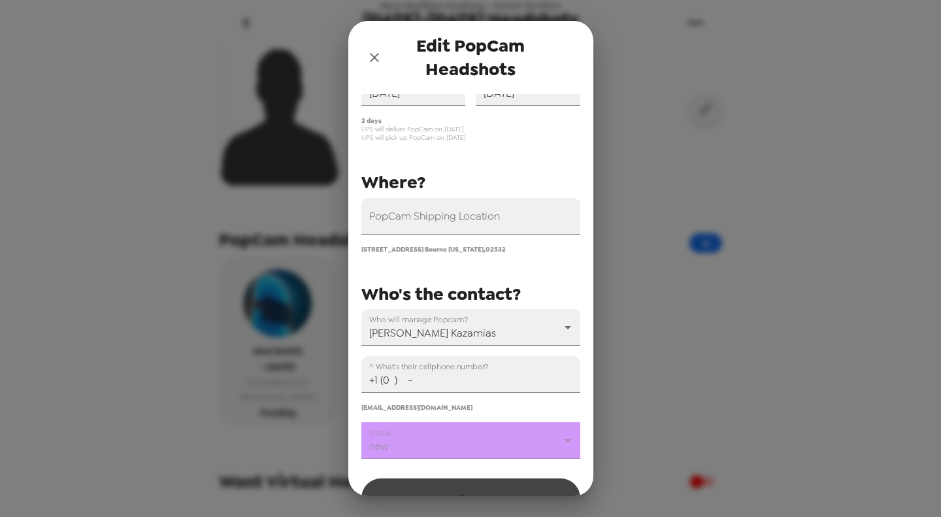
scroll to position [155, 0]
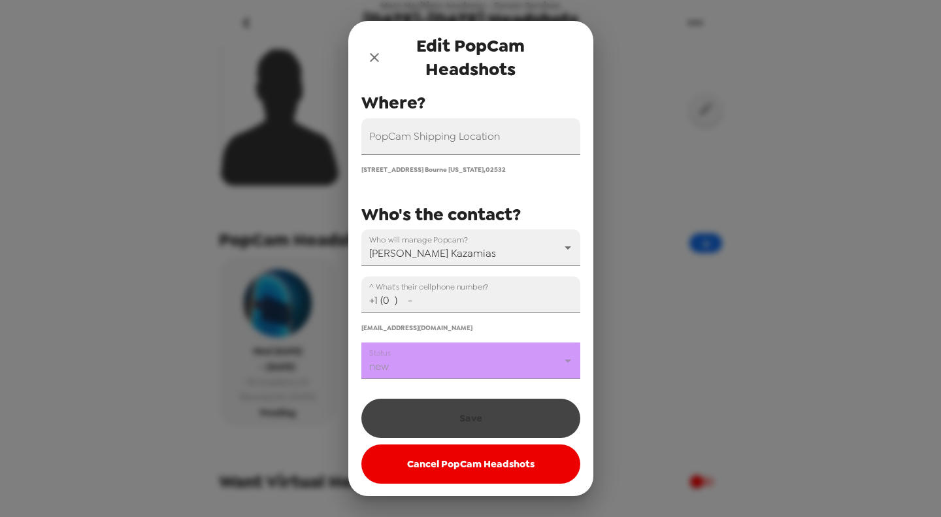
click at [448, 368] on body "Mass Maritime Academy - Career Services October 8-9, 2025 Headshots 9/30/25 • 0…" at bounding box center [470, 258] width 941 height 517
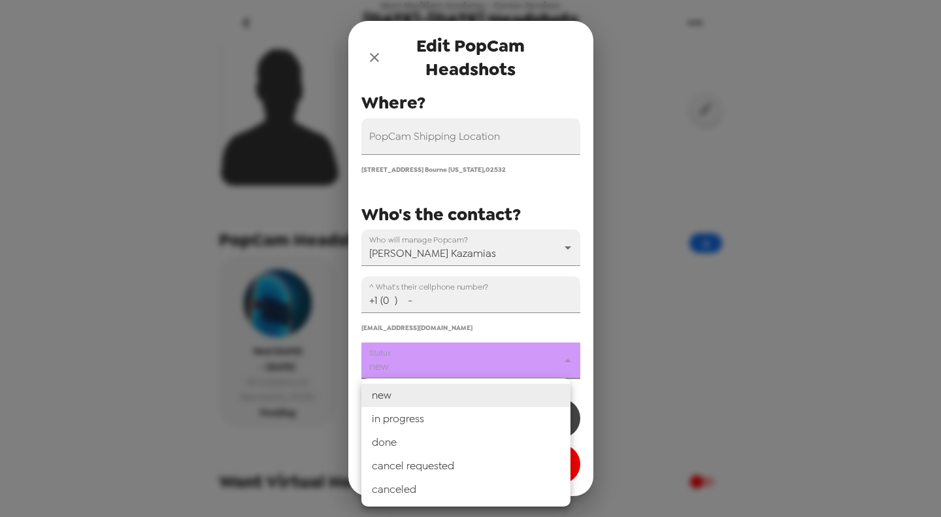
drag, startPoint x: 440, startPoint y: 417, endPoint x: 428, endPoint y: 332, distance: 85.8
click at [440, 416] on li "in progress" at bounding box center [465, 419] width 209 height 24
type input "in progress"
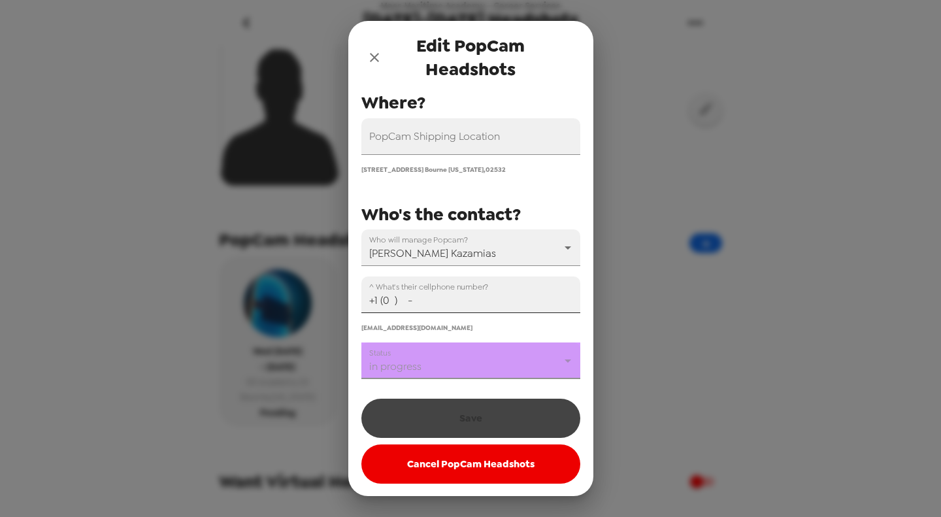
drag, startPoint x: 384, startPoint y: 302, endPoint x: 392, endPoint y: 302, distance: 7.9
click at [385, 302] on input "+1 (0 ) -" at bounding box center [470, 294] width 219 height 37
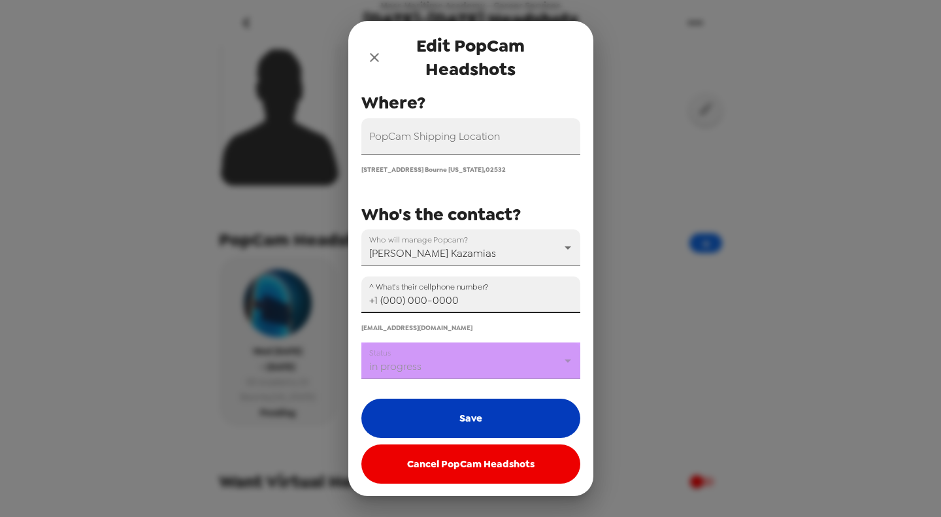
type input "+1 (000) 000-0000"
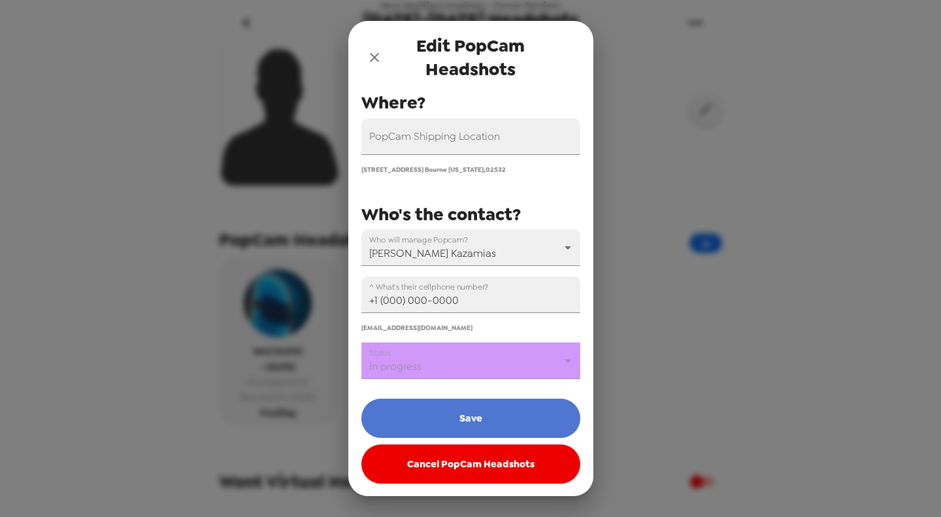
click at [496, 412] on button "Save" at bounding box center [470, 417] width 219 height 39
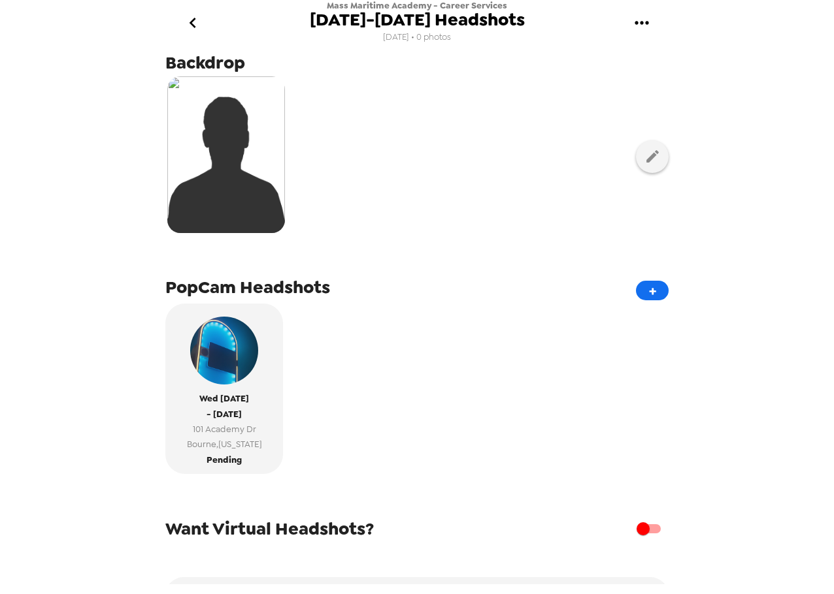
scroll to position [175, 0]
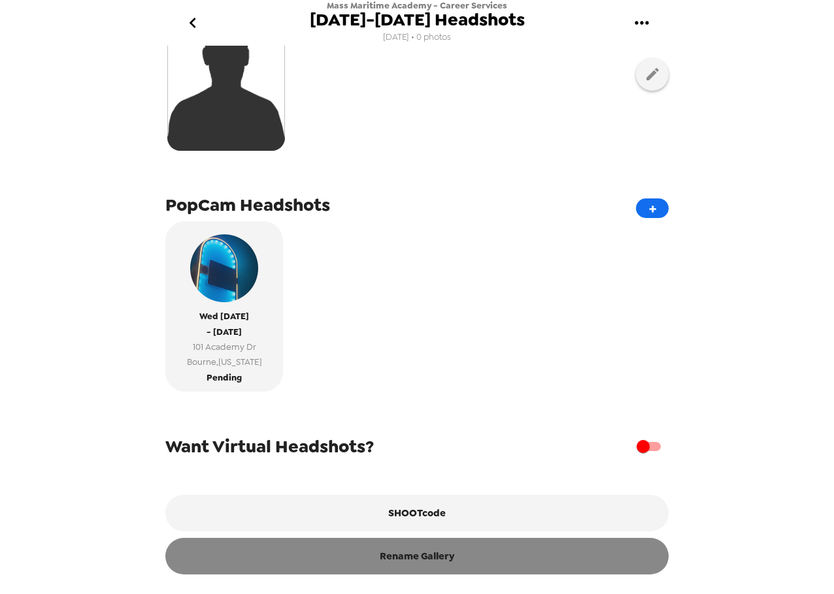
click at [438, 549] on button "Rename Gallery" at bounding box center [416, 556] width 503 height 37
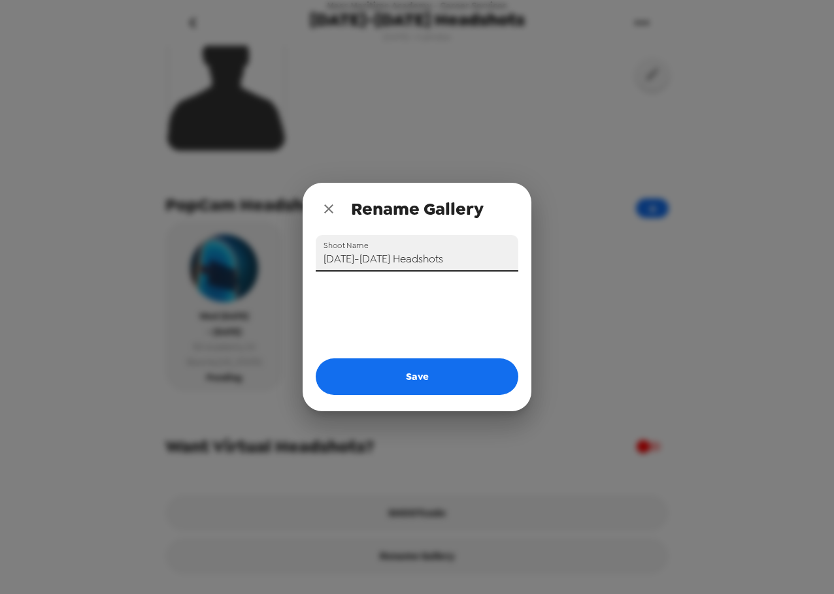
drag, startPoint x: 365, startPoint y: 259, endPoint x: 372, endPoint y: 259, distance: 7.2
click at [366, 259] on input "October 8-9, 2025 Headshots" at bounding box center [417, 253] width 202 height 37
drag, startPoint x: 410, startPoint y: 258, endPoint x: 212, endPoint y: 273, distance: 197.8
click at [215, 273] on div "Rename Gallery Shoot Name October 8-9, 2025 Headshots Save" at bounding box center [417, 297] width 834 height 594
drag, startPoint x: 483, startPoint y: 259, endPoint x: 198, endPoint y: 254, distance: 285.5
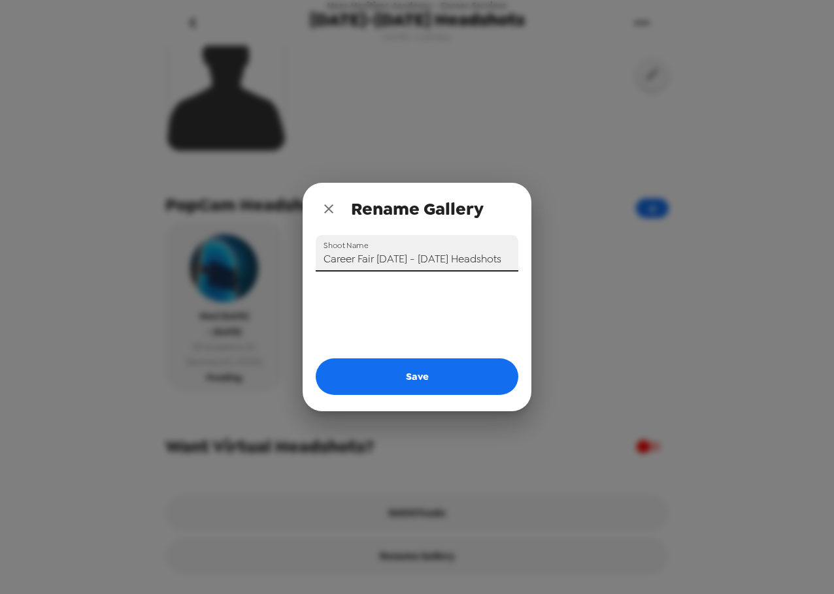
click at [198, 254] on div "Rename Gallery Shoot Name Career Fair 10/8 - 10/9/25 Headshots Save" at bounding box center [417, 297] width 834 height 594
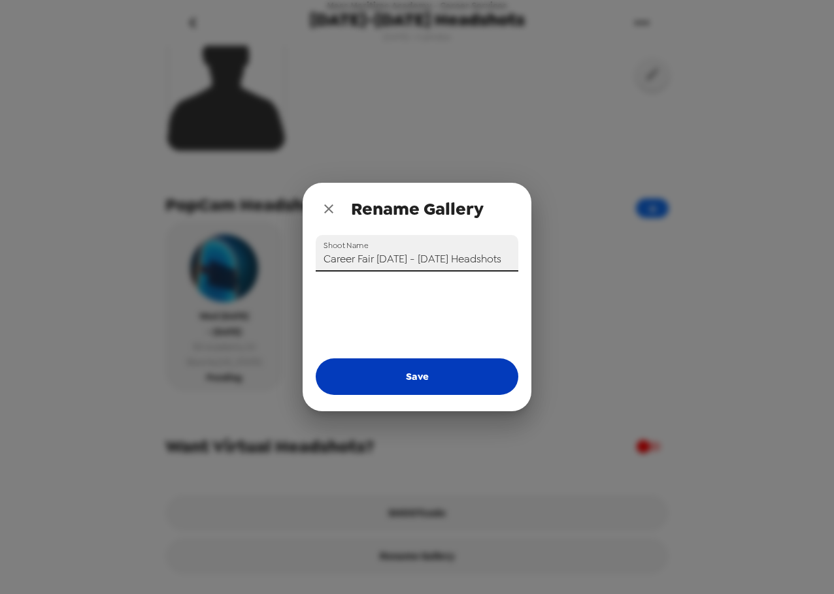
click at [400, 389] on button "Save" at bounding box center [417, 377] width 202 height 37
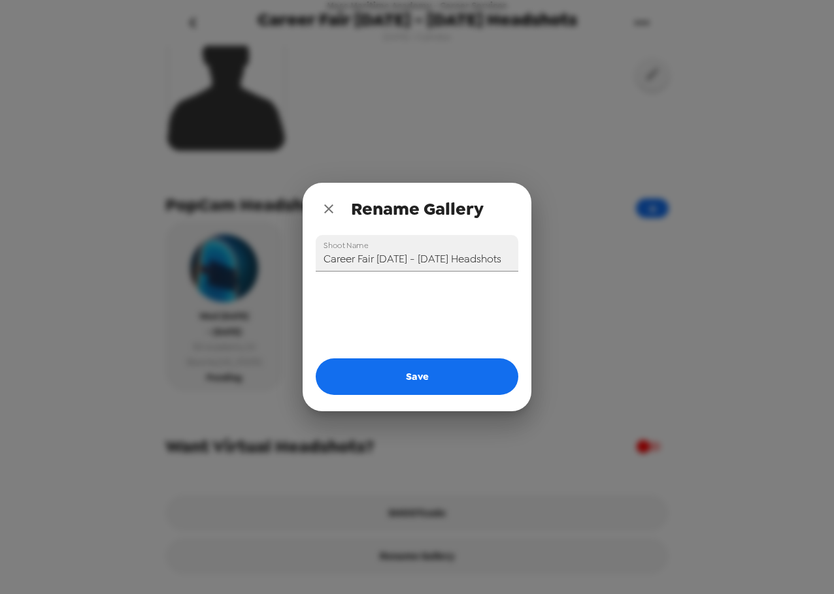
type input "October 8-9, 2025 Headshots"
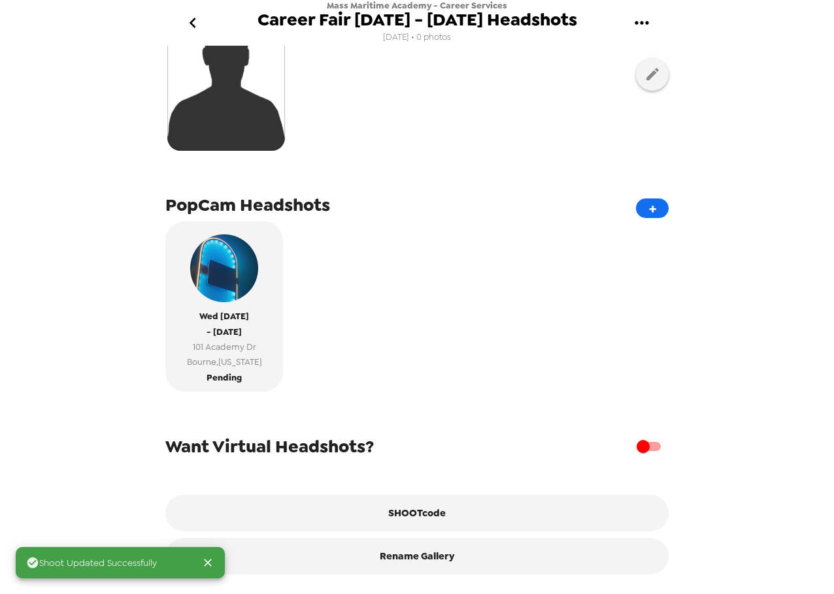
click at [646, 27] on icon "gallery menu" at bounding box center [641, 22] width 21 height 21
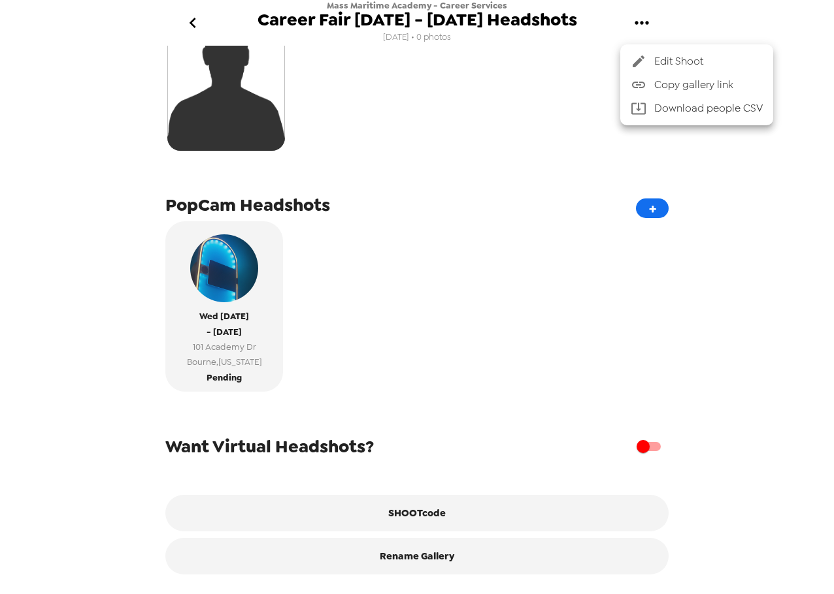
drag, startPoint x: 691, startPoint y: 82, endPoint x: 697, endPoint y: 91, distance: 10.3
click at [692, 83] on span "Copy gallery link" at bounding box center [708, 85] width 108 height 16
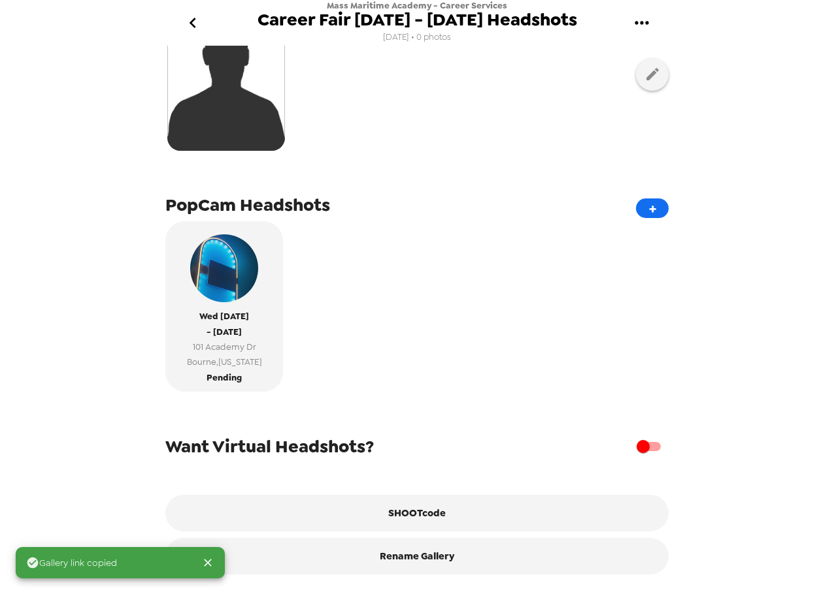
click at [451, 249] on div "Wed 10/8/25 - Thu 10/9/25 101 Academy Dr Bourne , Massachusetts Pending" at bounding box center [416, 311] width 503 height 180
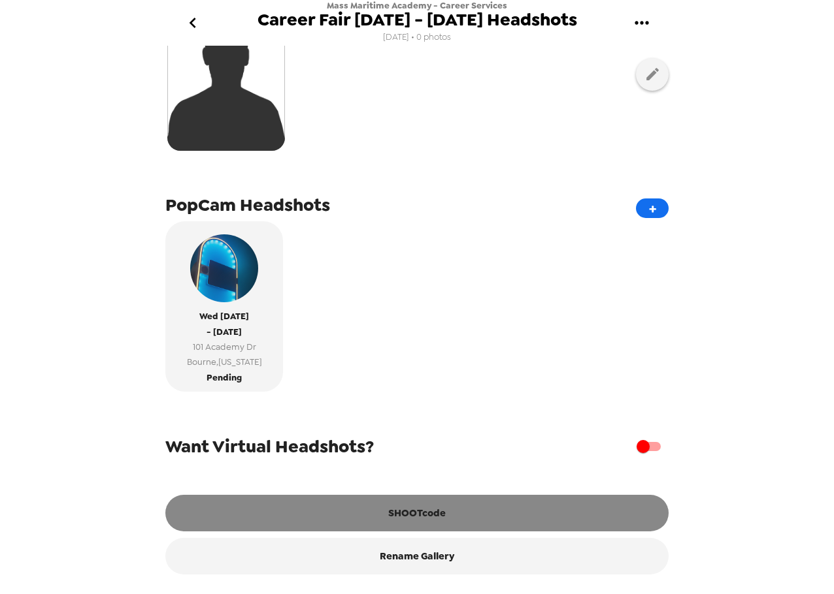
scroll to position [175, 0]
click at [442, 503] on button "SHOOTcode" at bounding box center [416, 513] width 503 height 37
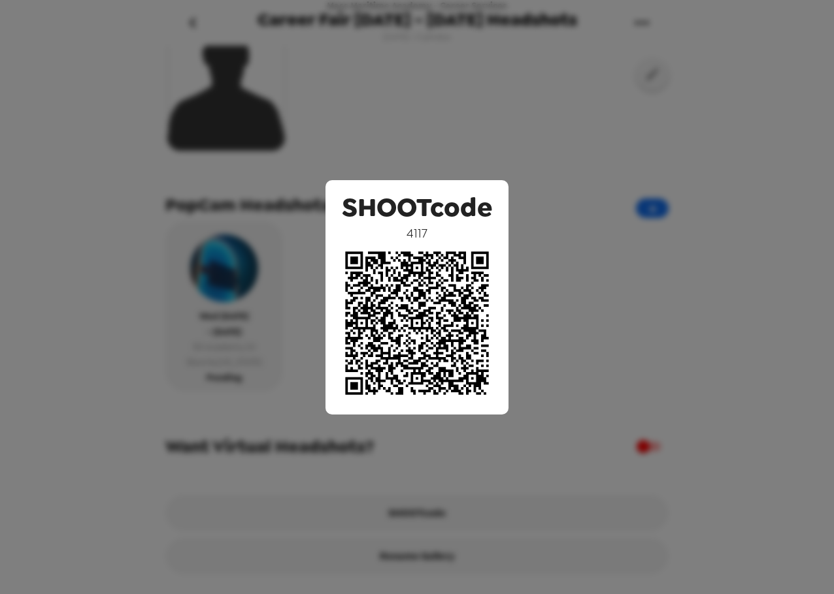
click at [523, 156] on div "SHOOTcode 4117" at bounding box center [417, 297] width 834 height 594
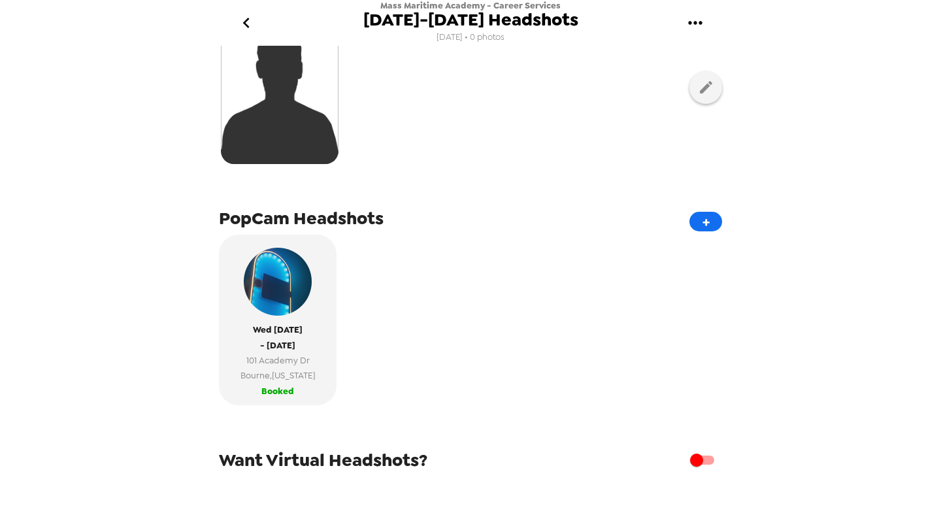
scroll to position [252, 0]
